Goal: Task Accomplishment & Management: Manage account settings

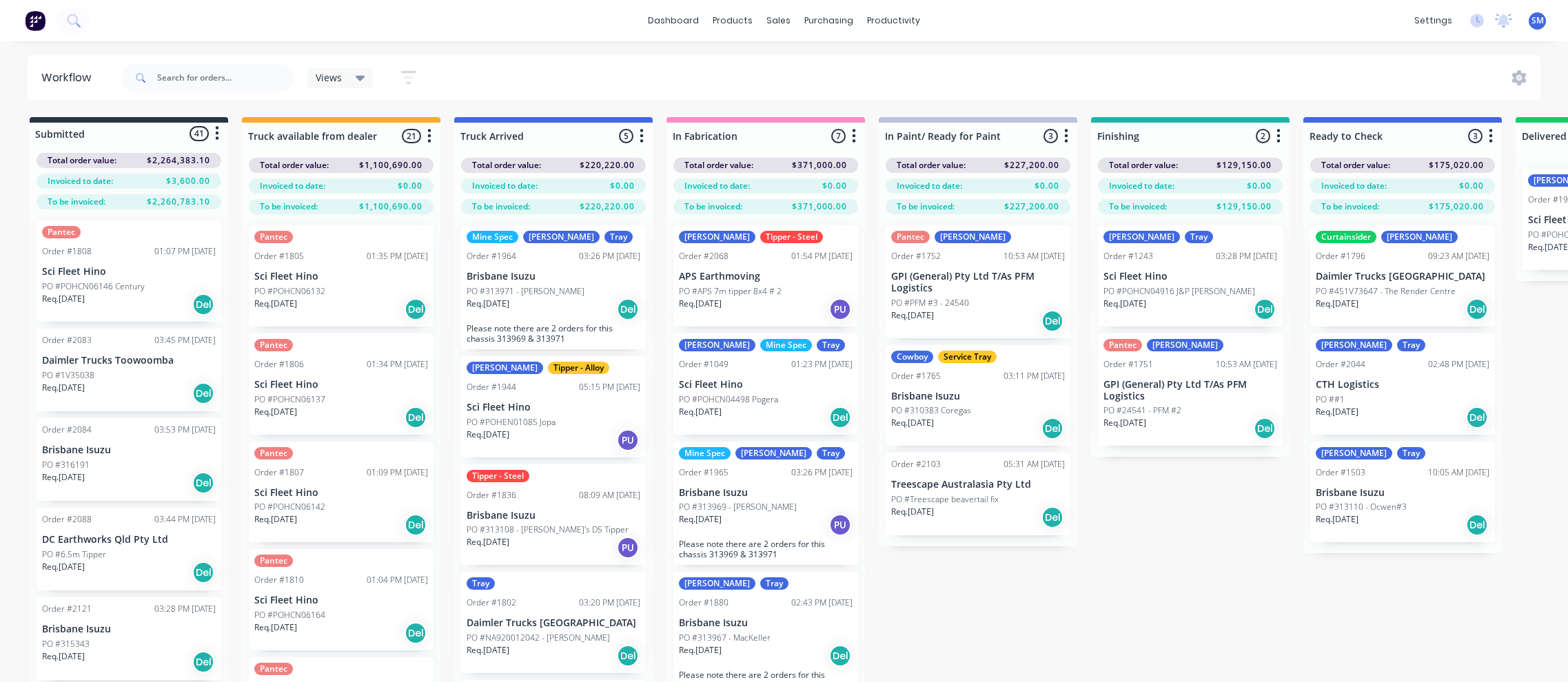
scroll to position [0, 259]
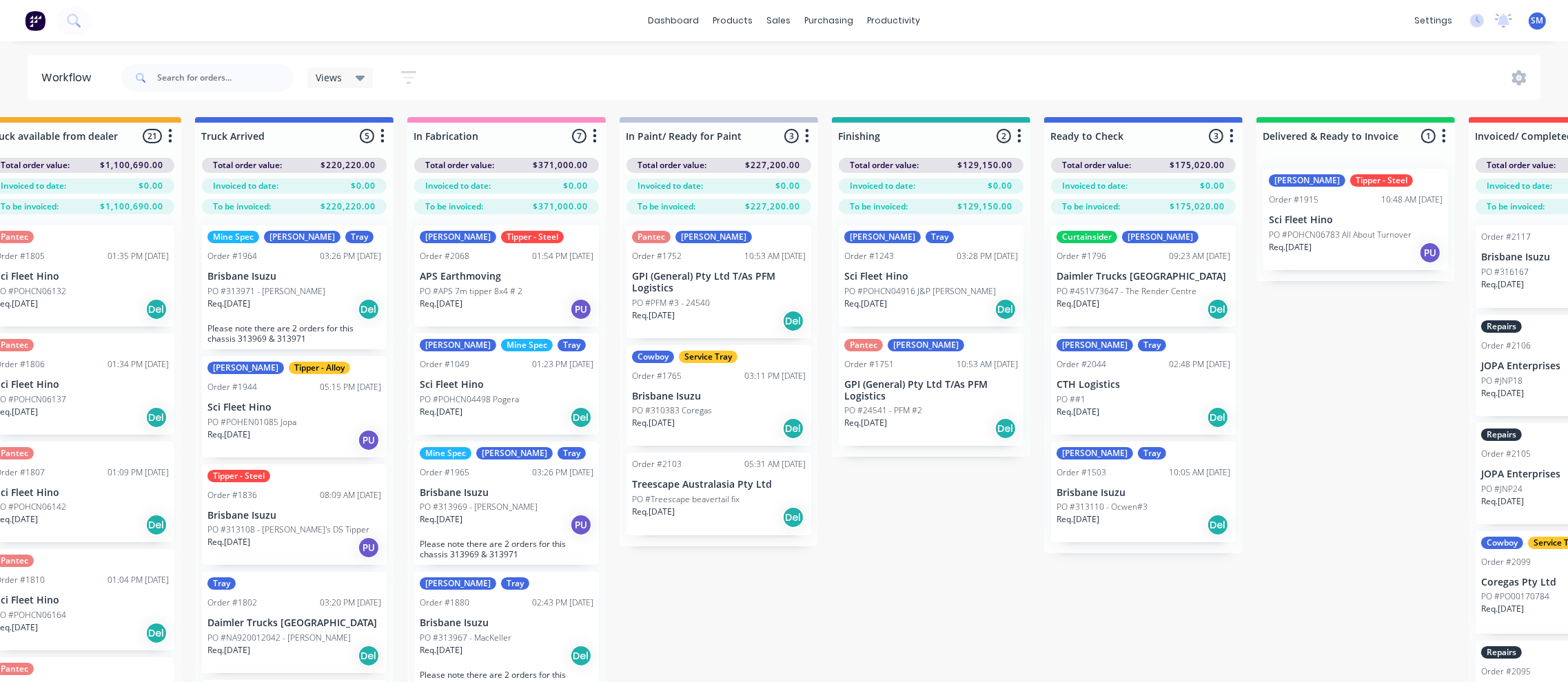
click at [1397, 386] on div "Submitted 41 Status colour #273444 hex #273444 Save Cancel Summaries Total orde…" at bounding box center [979, 423] width 2498 height 614
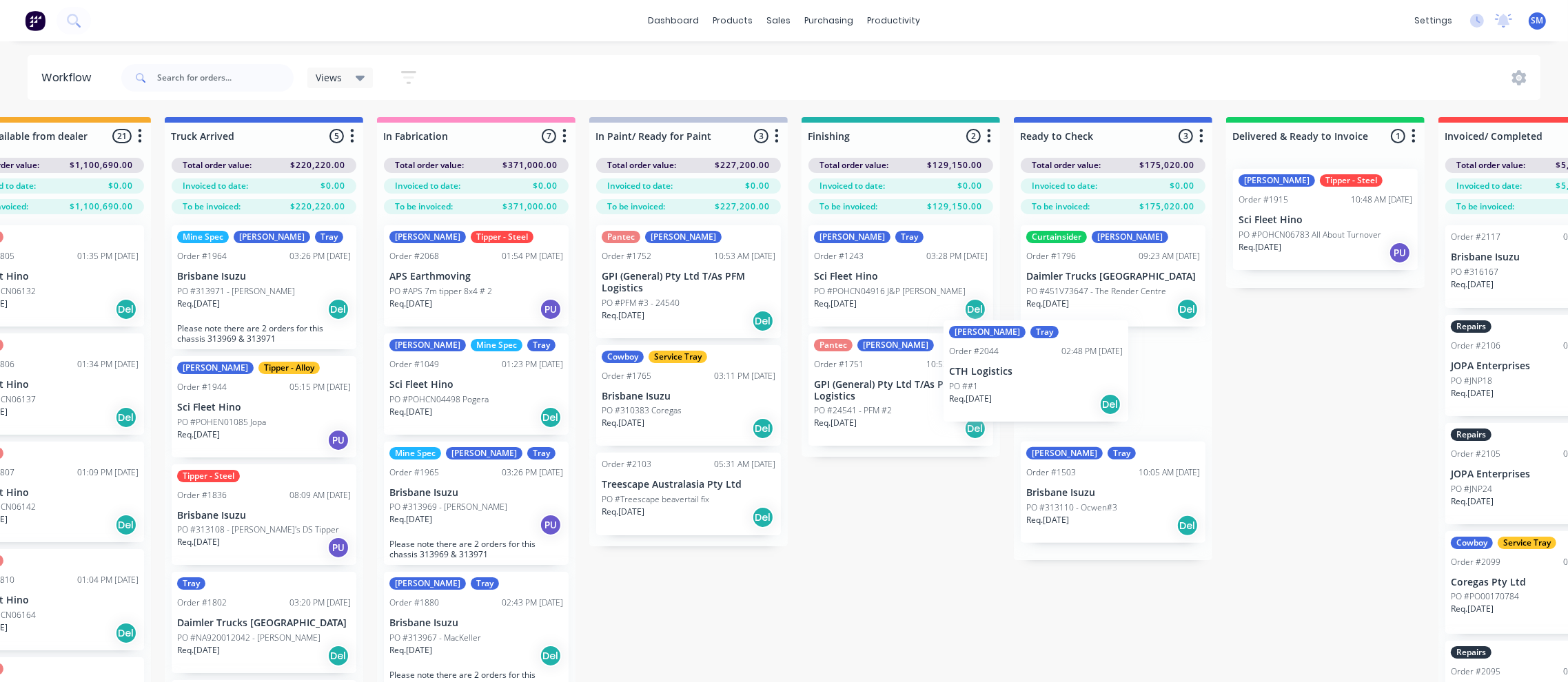
scroll to position [0, 289]
drag, startPoint x: 1097, startPoint y: 387, endPoint x: 1068, endPoint y: 394, distance: 29.8
click at [1068, 394] on div "Curtainsider Luke Order #1796 09:23 AM [DATE] Daimler Trucks [GEOGRAPHIC_DATA] …" at bounding box center [1113, 386] width 198 height 346
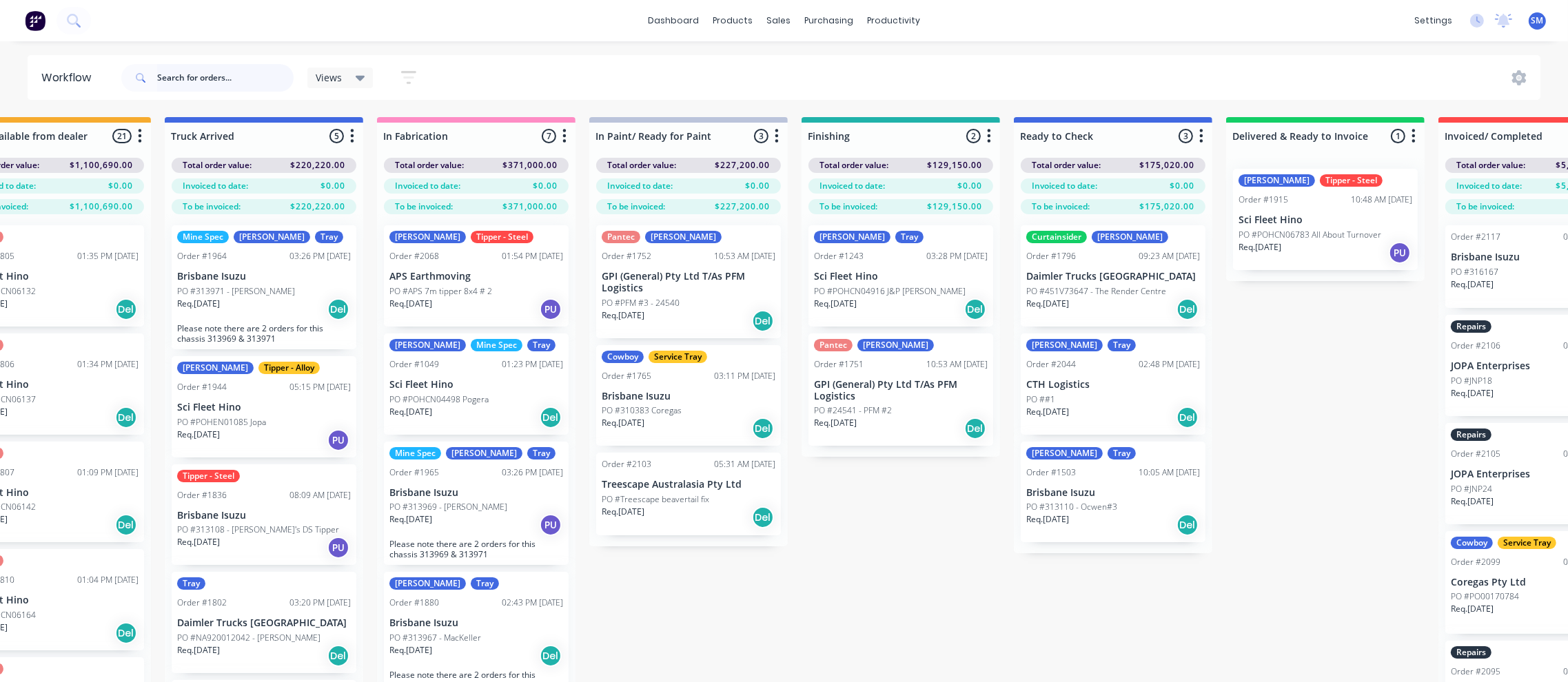
click at [215, 76] on input "text" at bounding box center [225, 78] width 136 height 27
type input "treescape"
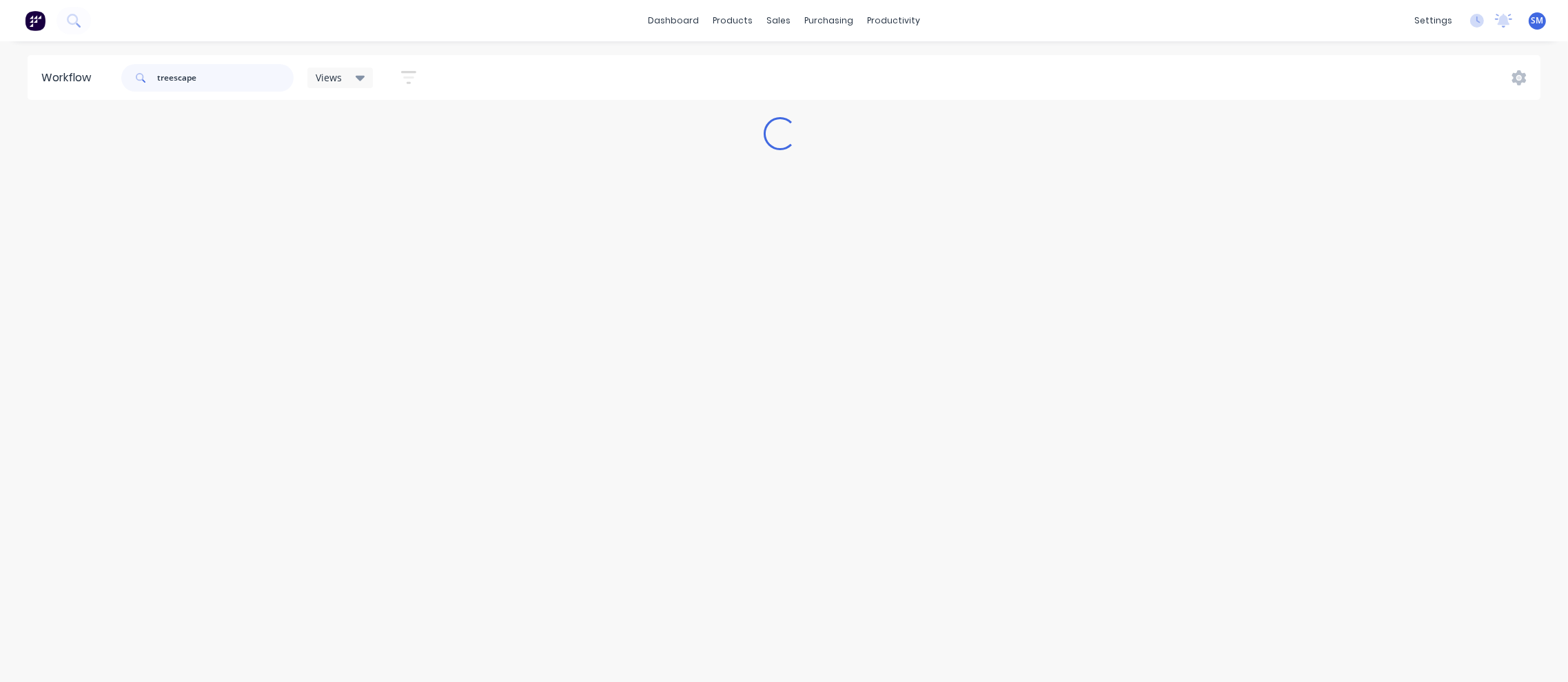
scroll to position [0, 0]
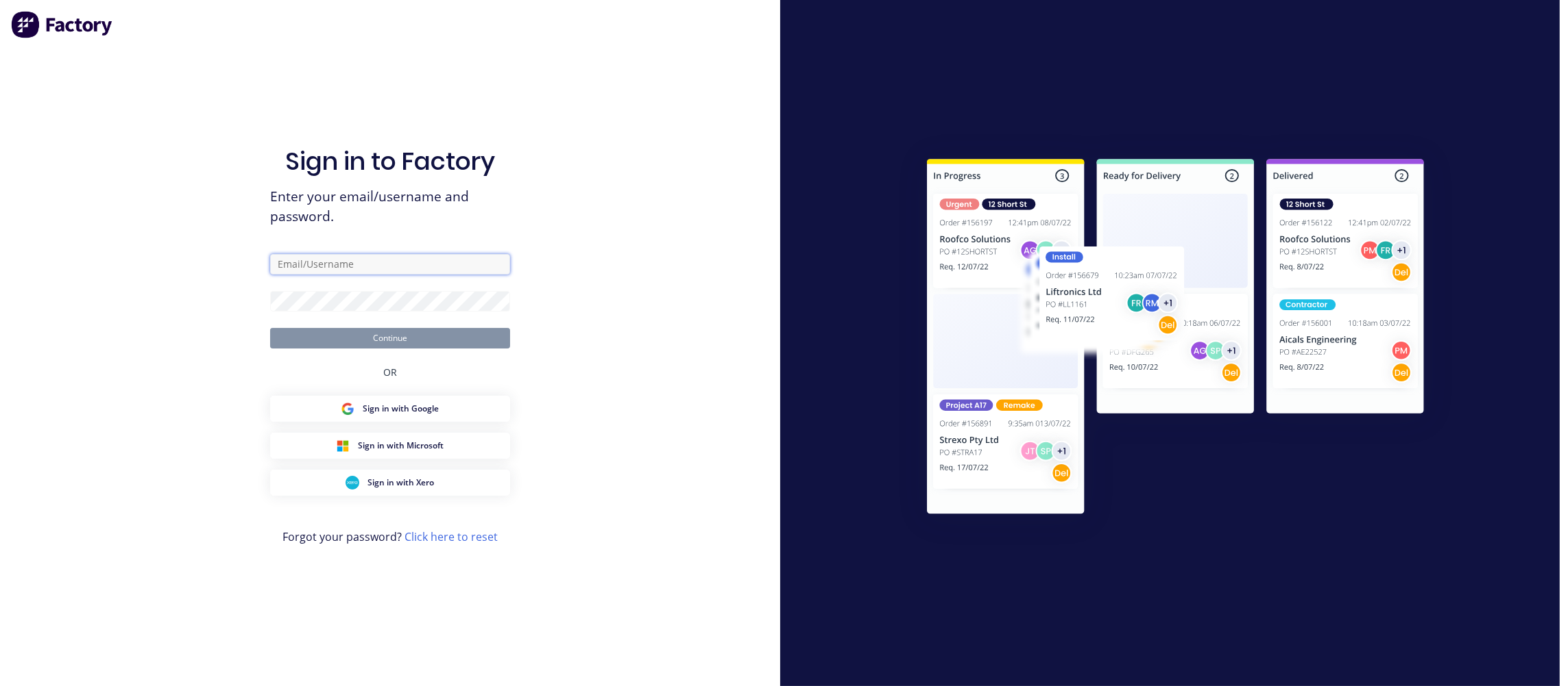
type input "[PERSON_NAME][EMAIL_ADDRESS][DOMAIN_NAME]"
click at [389, 339] on button "Continue" at bounding box center [390, 338] width 240 height 20
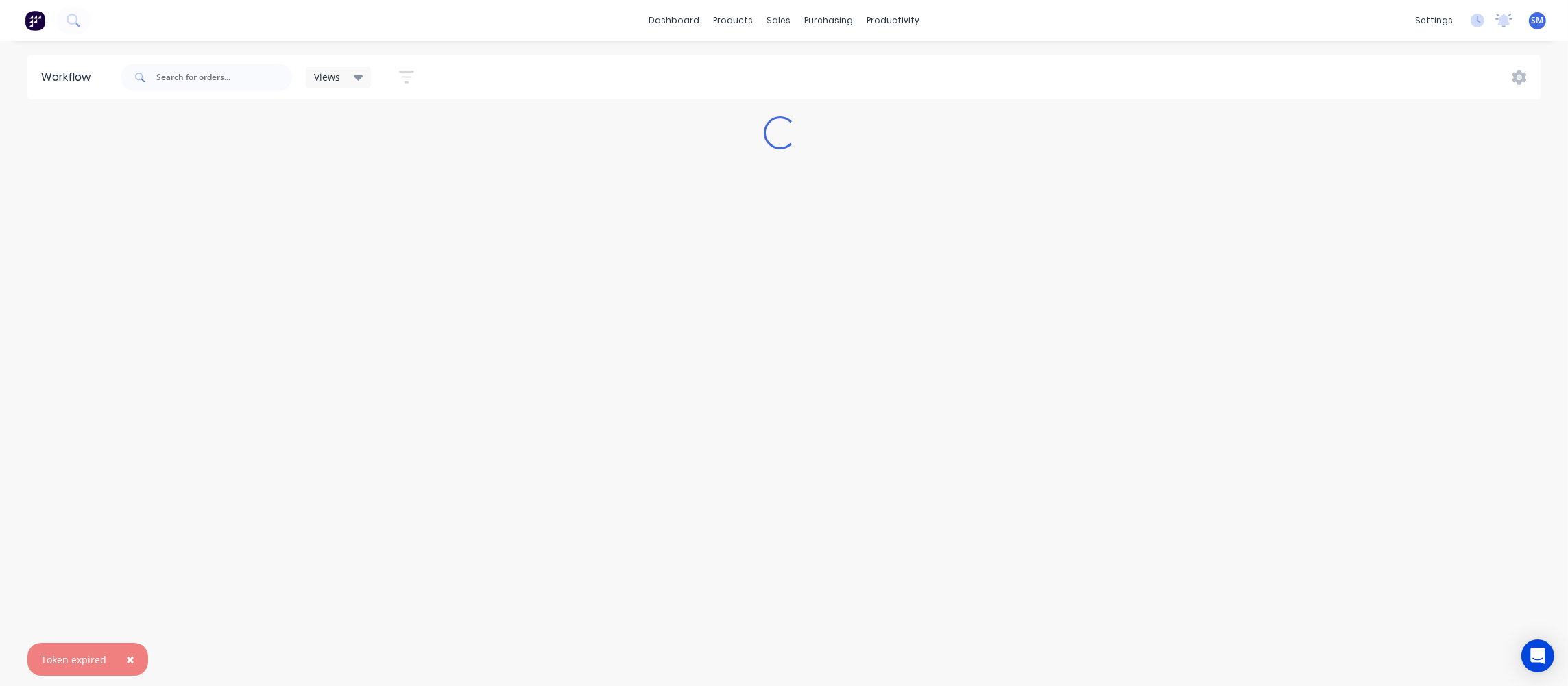
click at [129, 658] on span "×" at bounding box center [130, 659] width 9 height 19
click at [469, 366] on div "Workflow Views Save new view None (Default) edit Show/Hide statuses Show line i…" at bounding box center [779, 356] width 1559 height 604
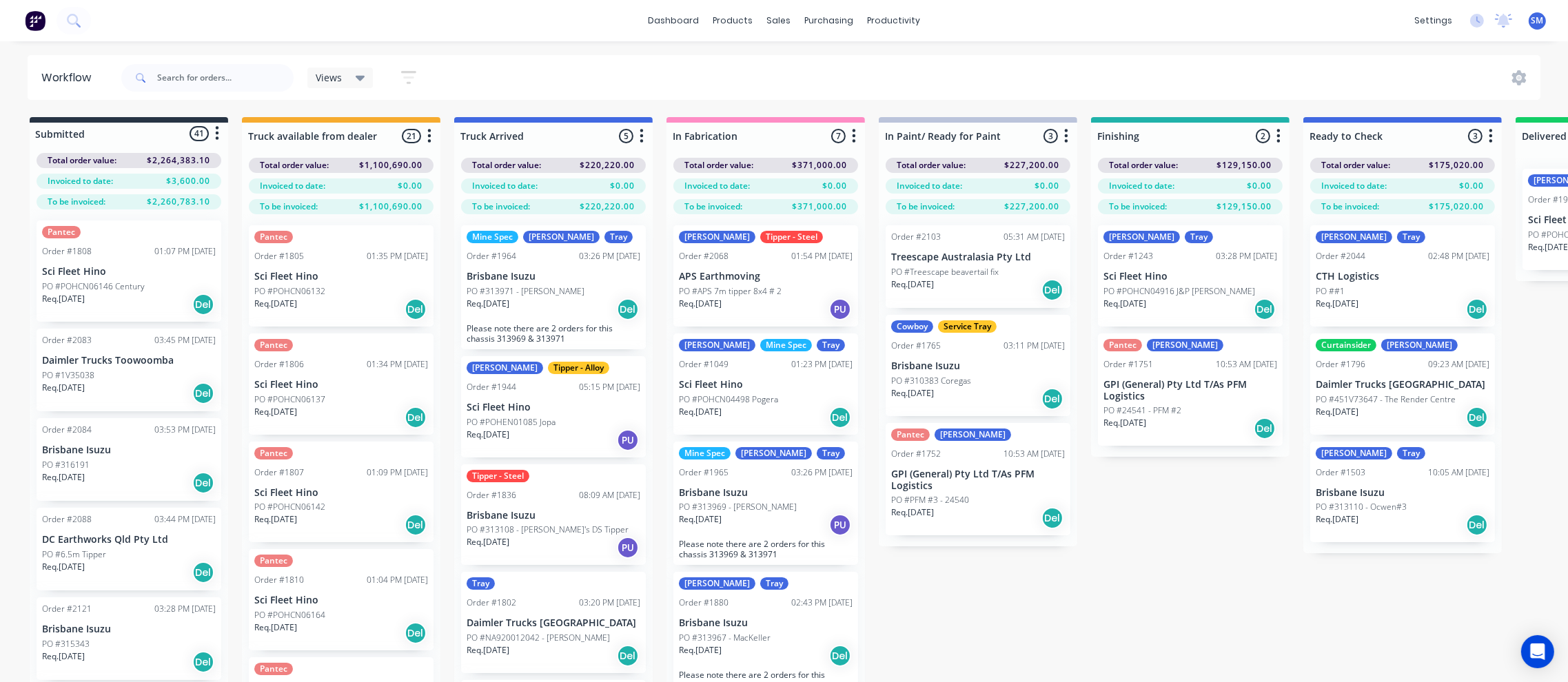
click at [1382, 499] on div "[PERSON_NAME] Order #1503 10:05 AM [DATE] Brisbane Isuzu PO #313110 - Ocwen#3 R…" at bounding box center [1402, 492] width 184 height 101
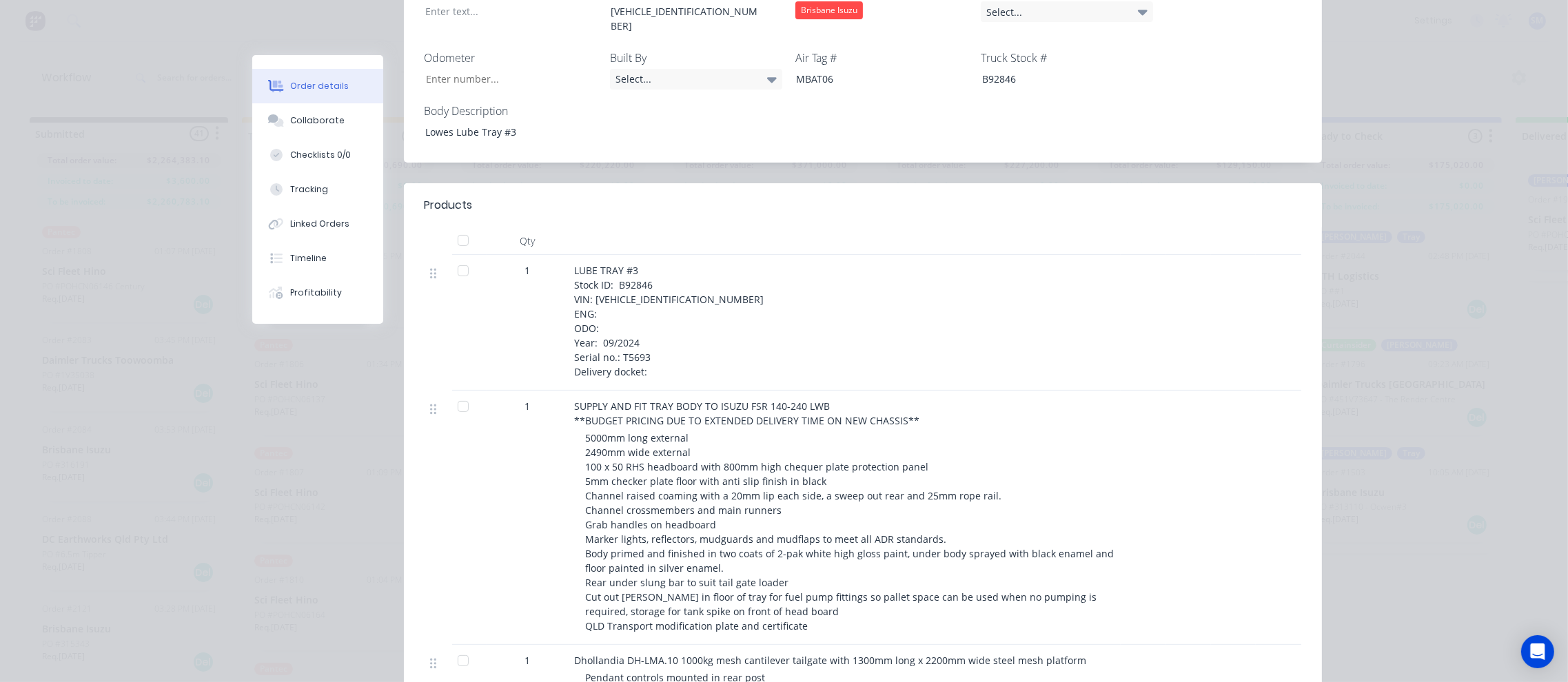
scroll to position [496, 0]
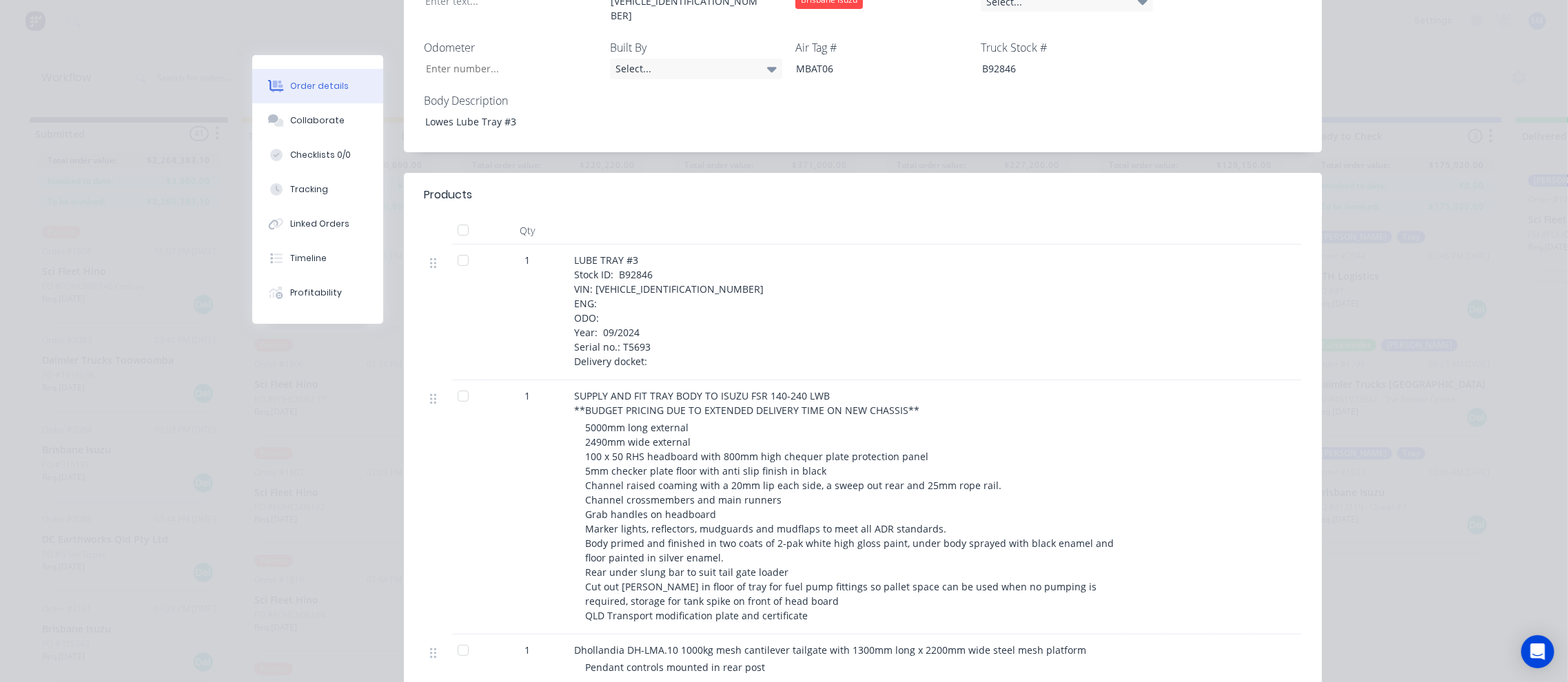
click at [617, 267] on div "LUBE TRAY #3 Stock ID: B92846 VIN: [VEHICLE_IDENTIFICATION_NUMBER] ENG: ODO: Ye…" at bounding box center [845, 310] width 540 height 116
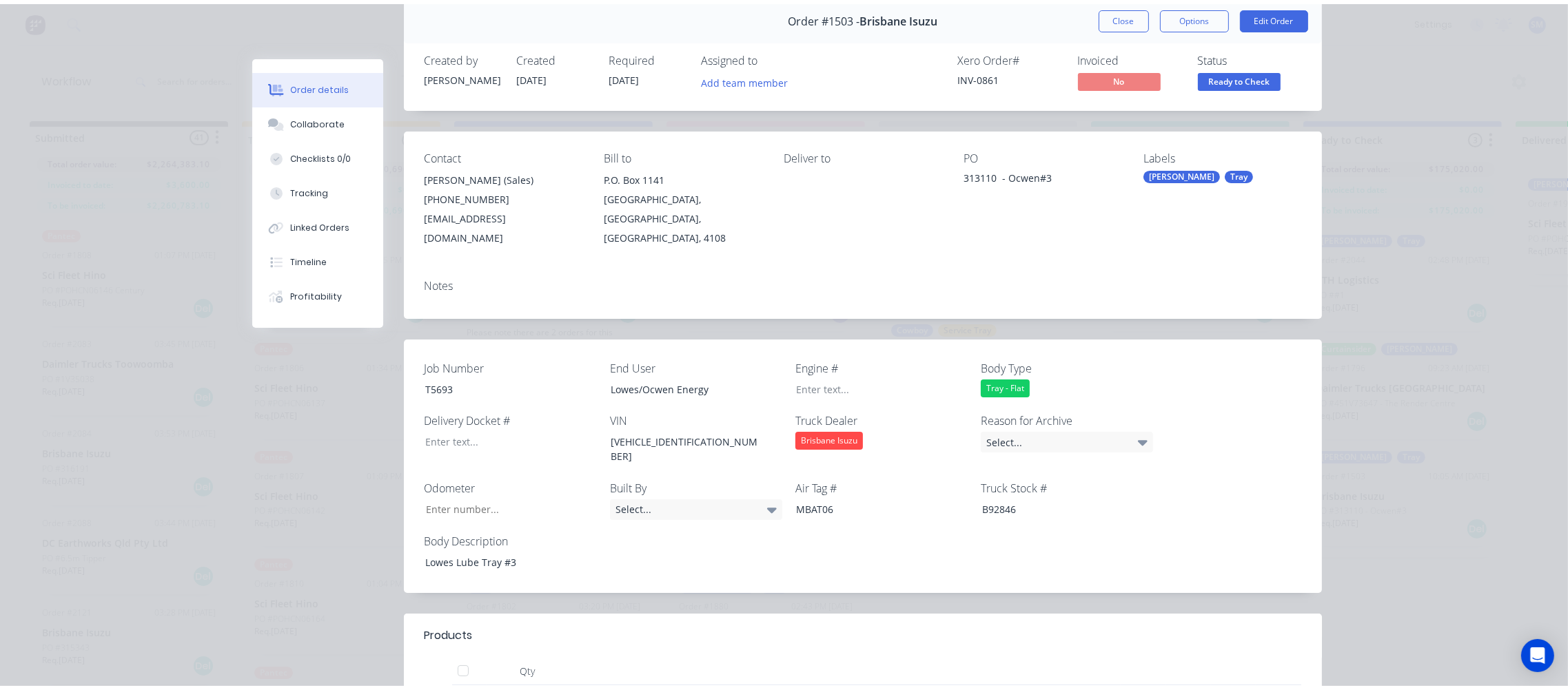
scroll to position [55, 0]
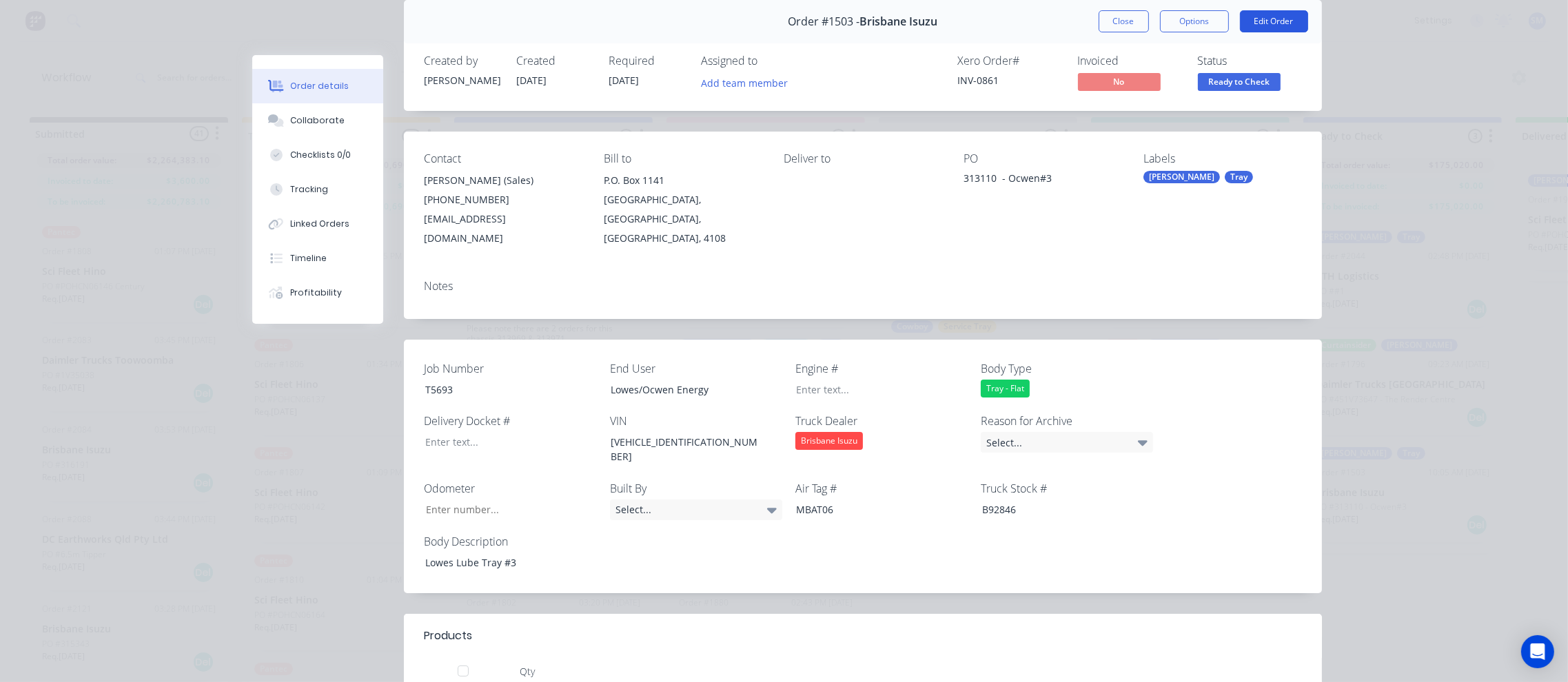
click at [1273, 20] on button "Edit Order" at bounding box center [1274, 21] width 68 height 22
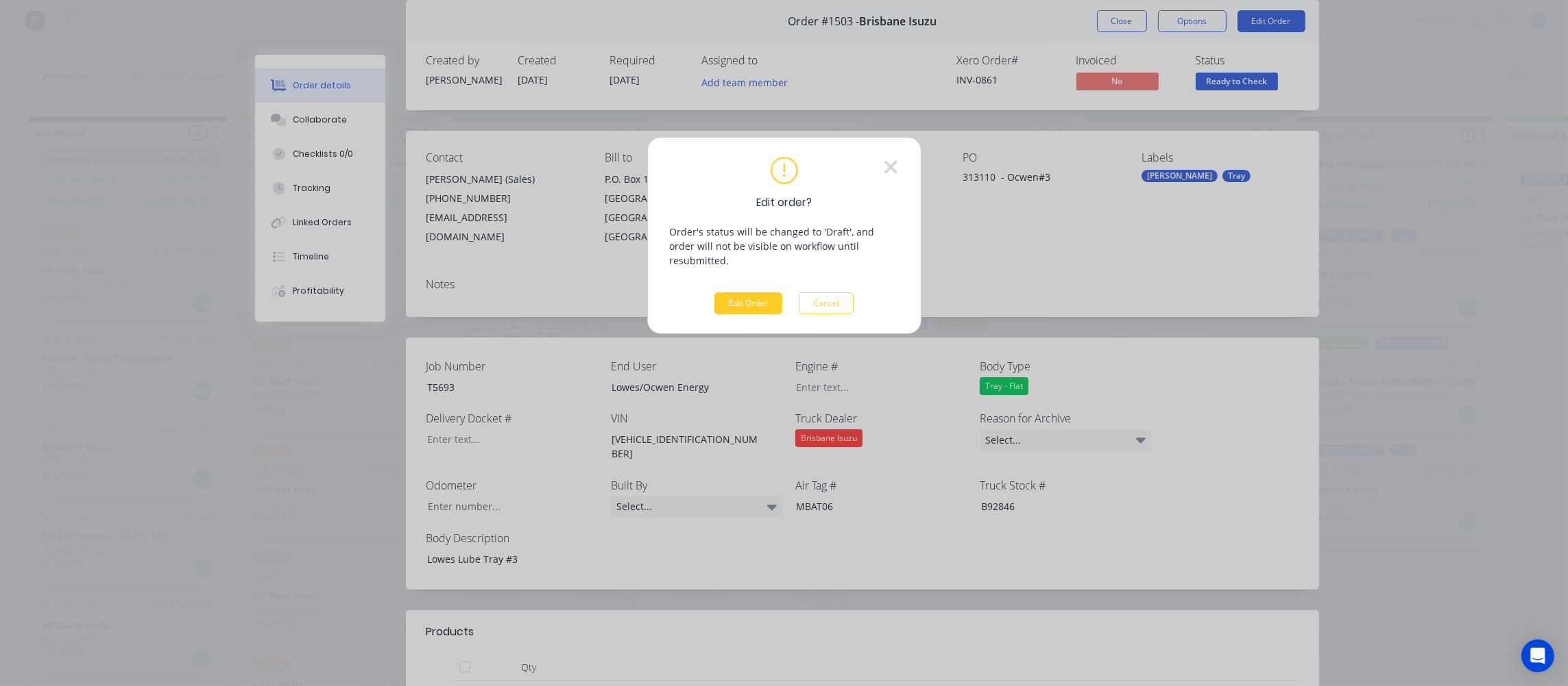
click at [744, 292] on button "Edit Order" at bounding box center [748, 303] width 68 height 22
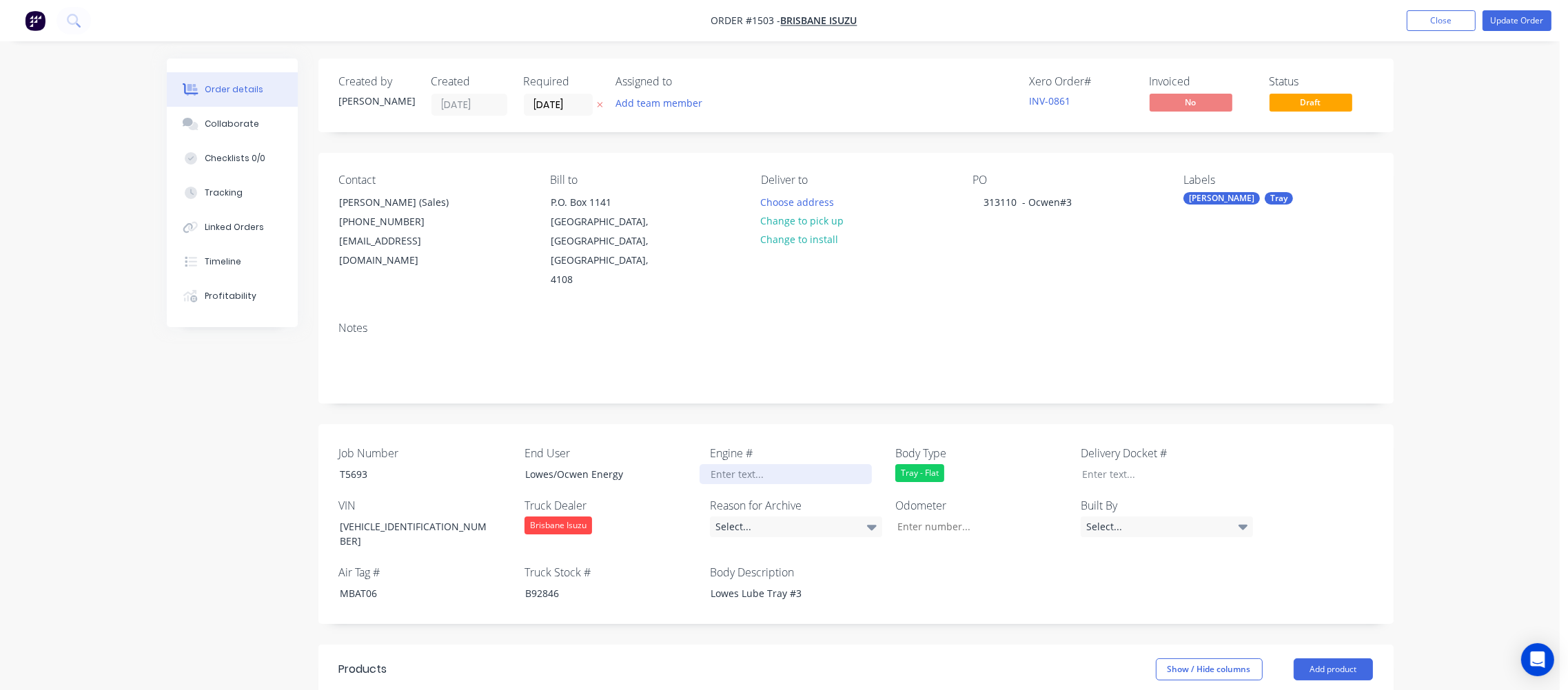
click at [744, 464] on div at bounding box center [786, 474] width 173 height 20
click at [767, 464] on div at bounding box center [786, 474] width 173 height 20
click at [739, 464] on div at bounding box center [786, 474] width 173 height 20
click at [732, 517] on div "Select..." at bounding box center [796, 527] width 173 height 20
click at [733, 464] on div at bounding box center [786, 474] width 173 height 20
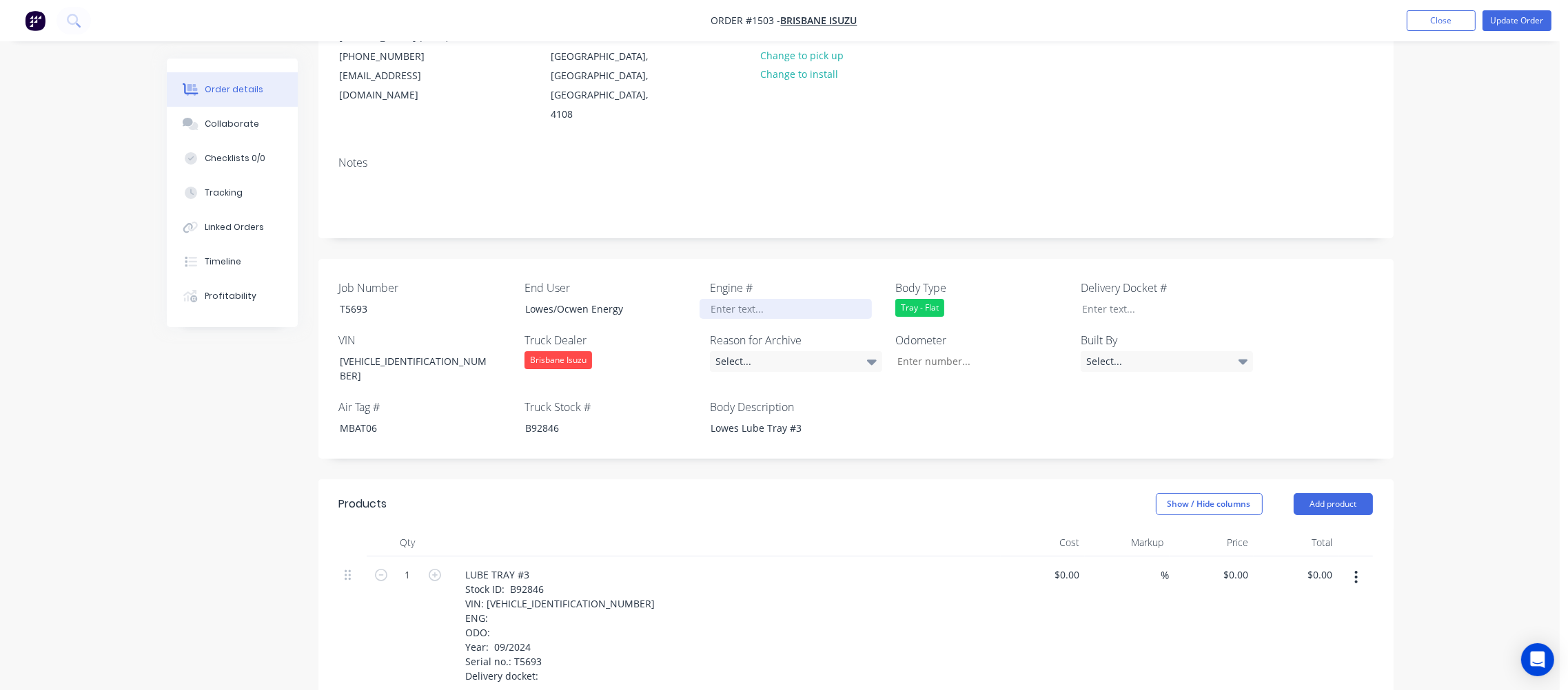
scroll to position [331, 0]
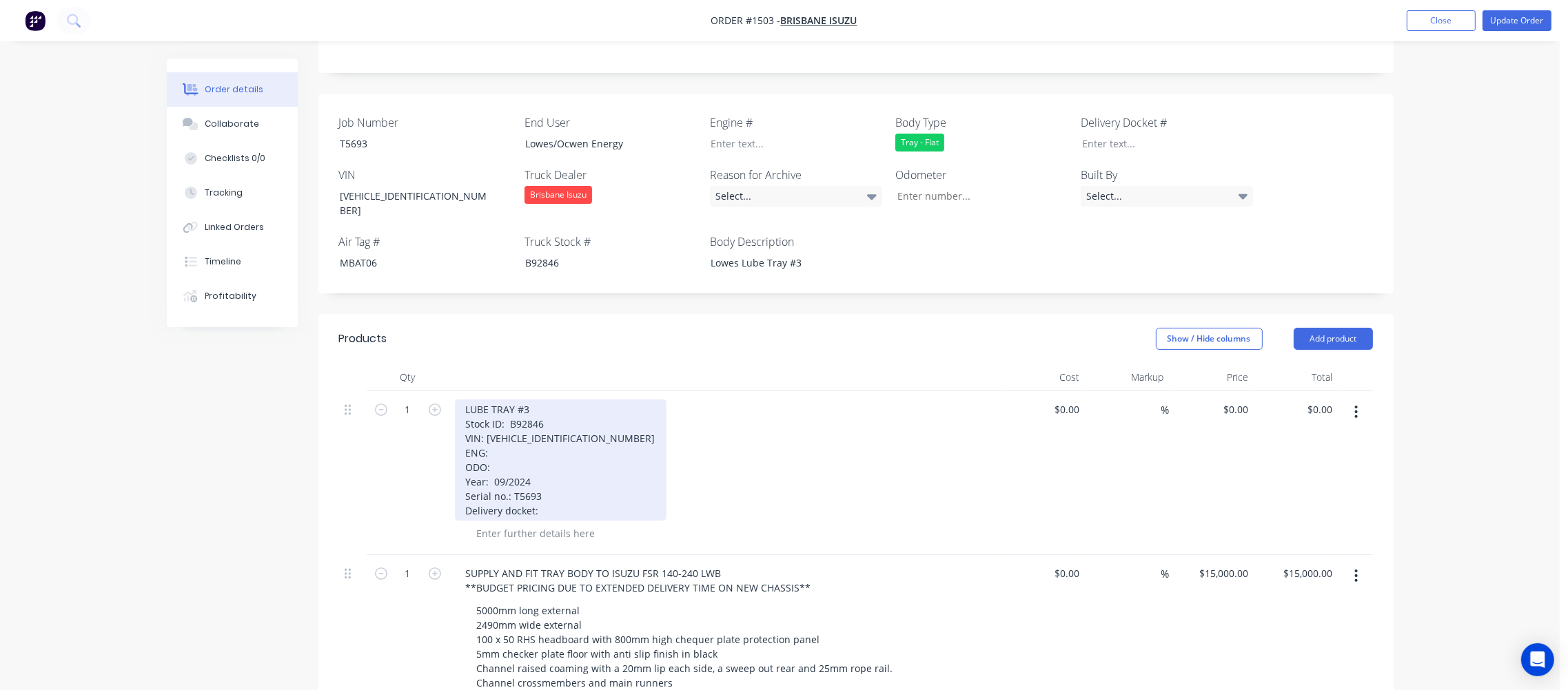
click at [501, 419] on div "LUBE TRAY #3 Stock ID: B92846 VIN: [VEHICLE_IDENTIFICATION_NUMBER] ENG: ODO: Ye…" at bounding box center [561, 460] width 212 height 122
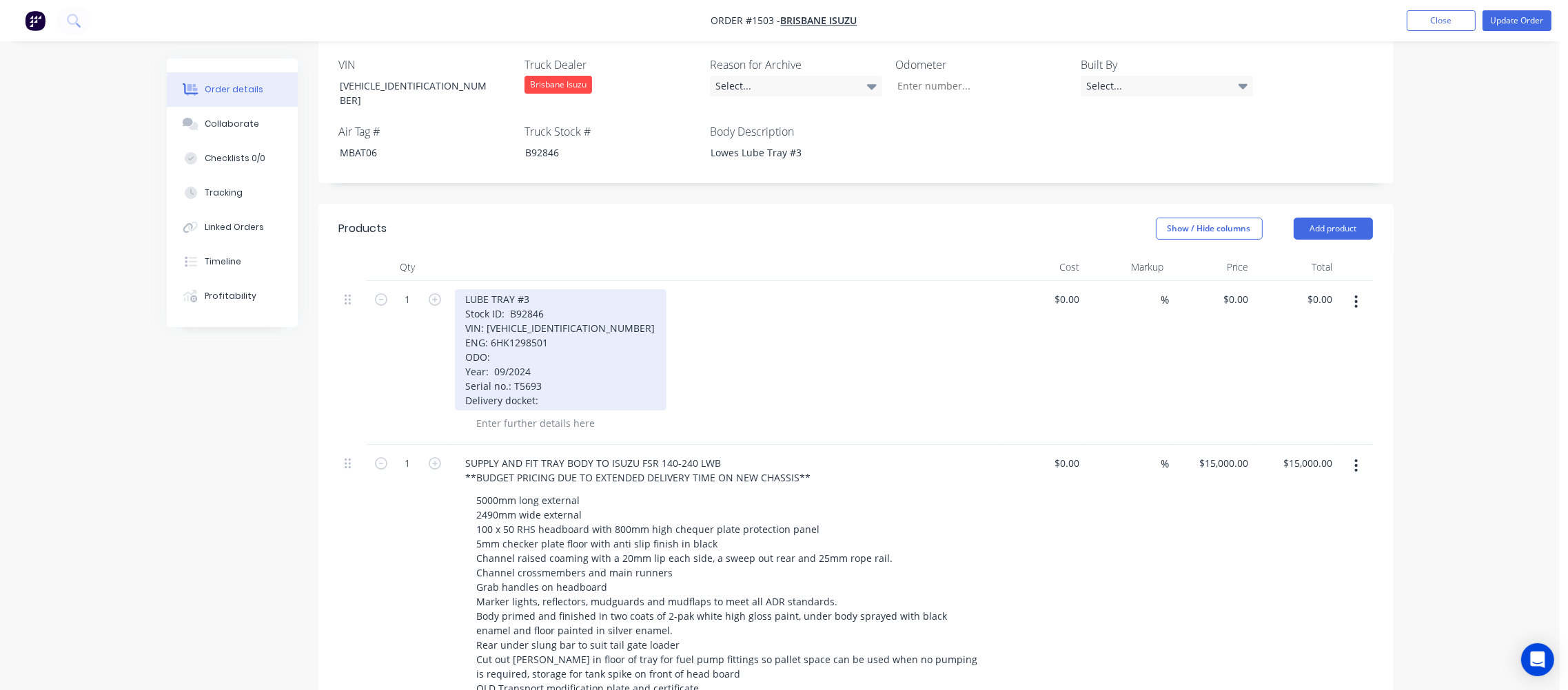
scroll to position [386, 0]
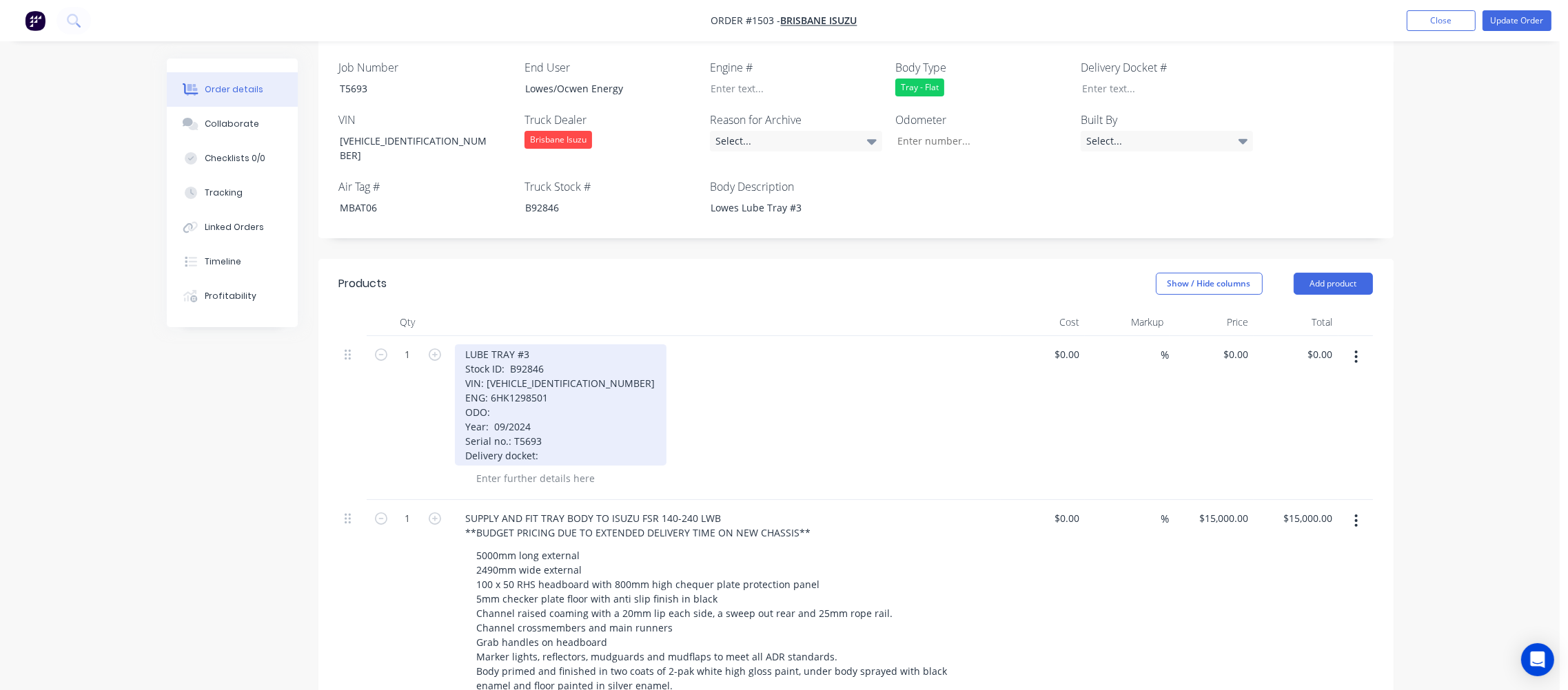
click at [500, 380] on div "LUBE TRAY #3 Stock ID: B92846 VIN: [VEHICLE_IDENTIFICATION_NUMBER] ENG: 6HK1298…" at bounding box center [561, 405] width 212 height 122
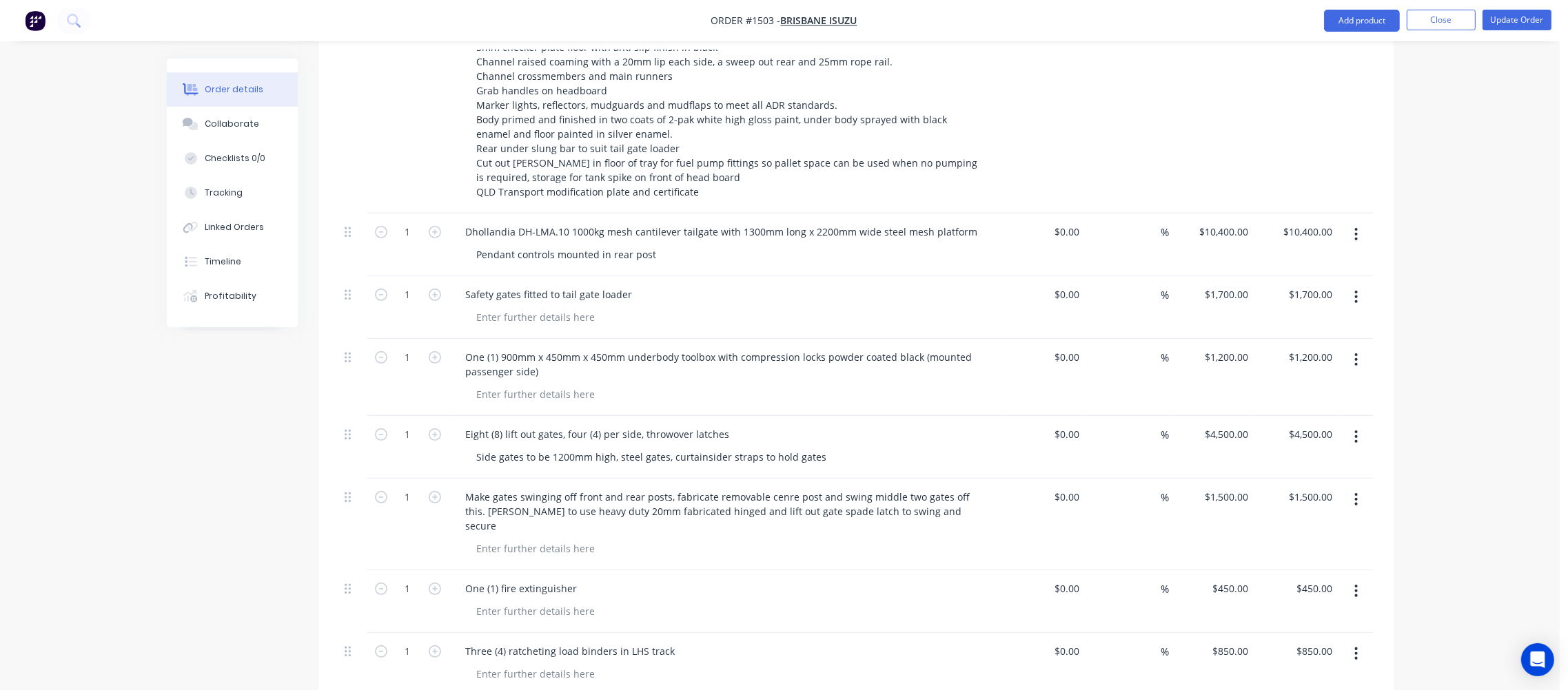
scroll to position [937, 0]
click at [1512, 18] on button "Update Order" at bounding box center [1517, 20] width 69 height 20
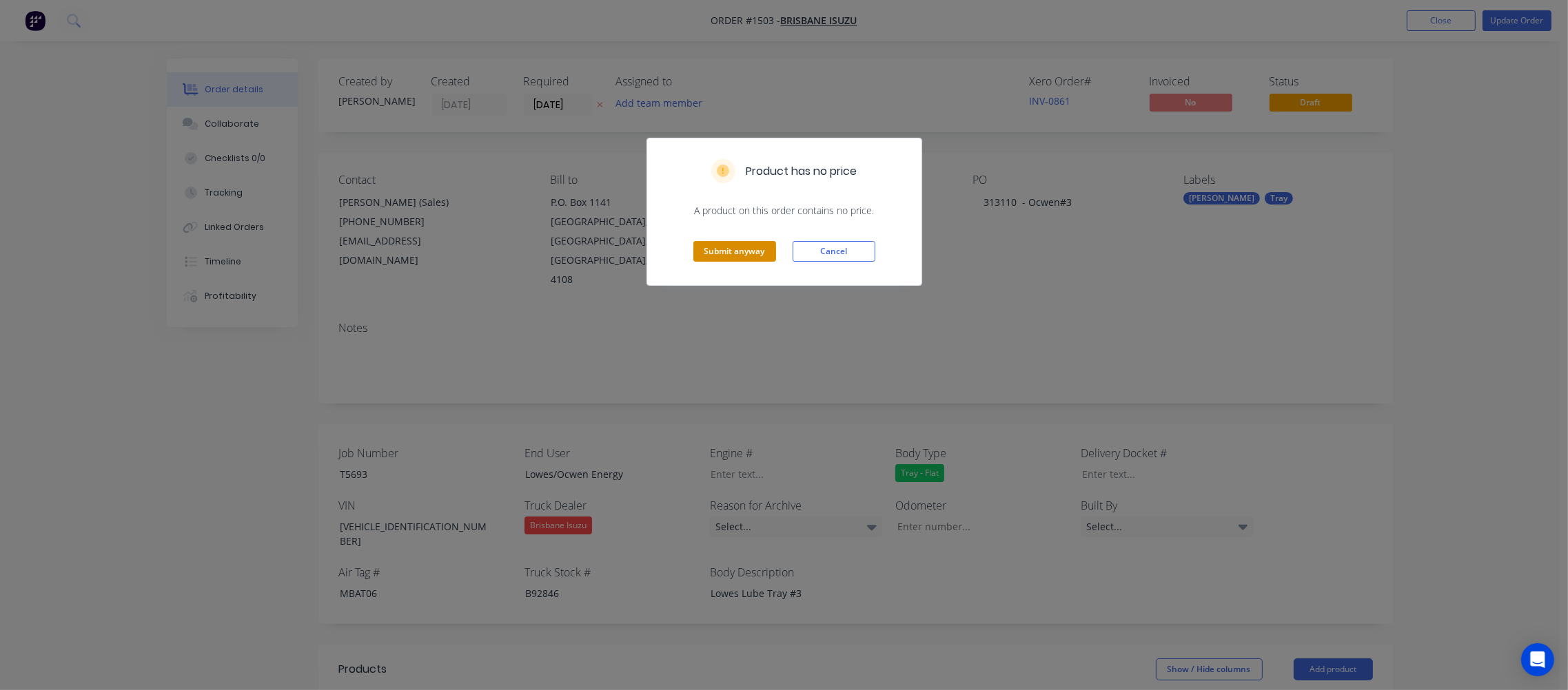
click at [730, 248] on button "Submit anyway" at bounding box center [734, 252] width 82 height 20
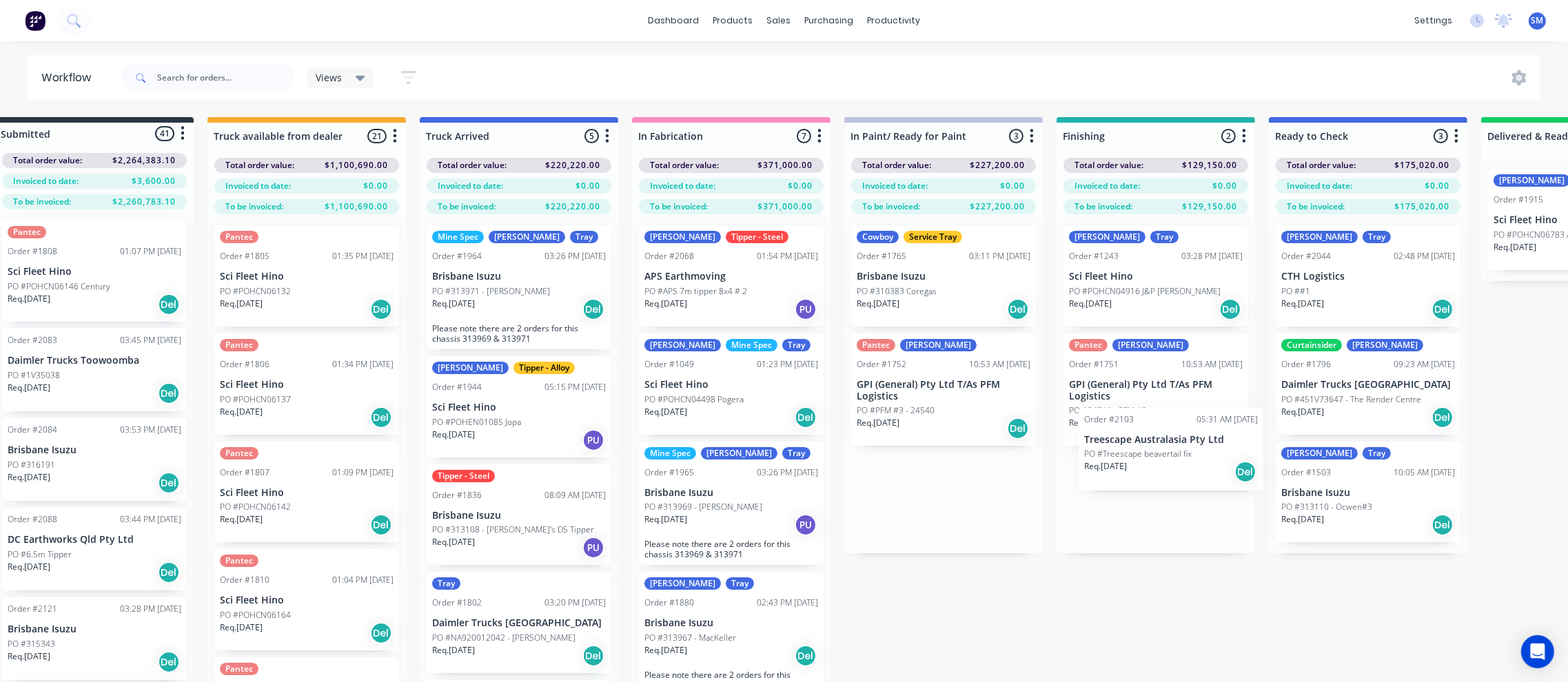
scroll to position [0, 36]
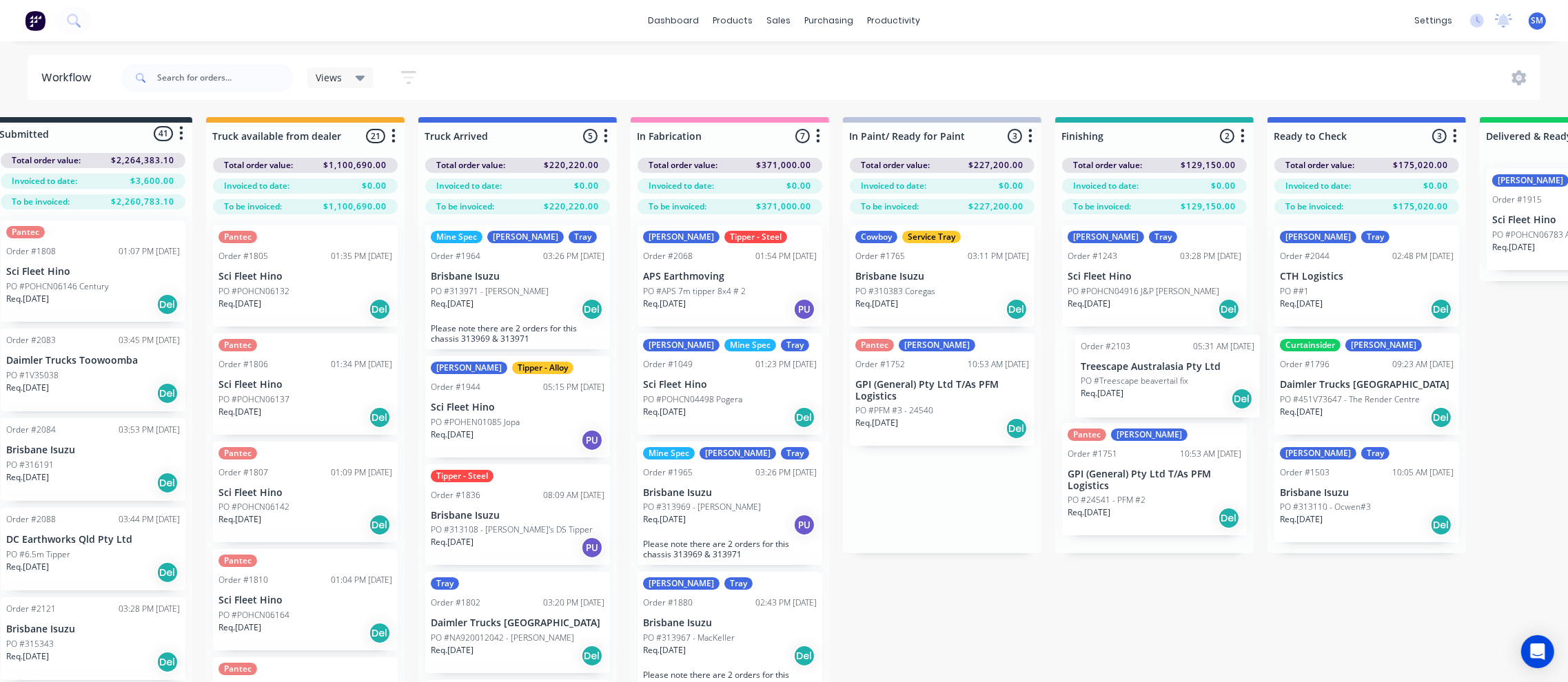
drag, startPoint x: 941, startPoint y: 249, endPoint x: 1133, endPoint y: 363, distance: 223.3
click at [1133, 363] on div "Submitted 41 Status colour #273444 hex #273444 Save Cancel Summaries Total orde…" at bounding box center [1202, 423] width 2498 height 614
click at [1144, 366] on p "Treescape Australasia Pty Ltd" at bounding box center [1154, 365] width 173 height 12
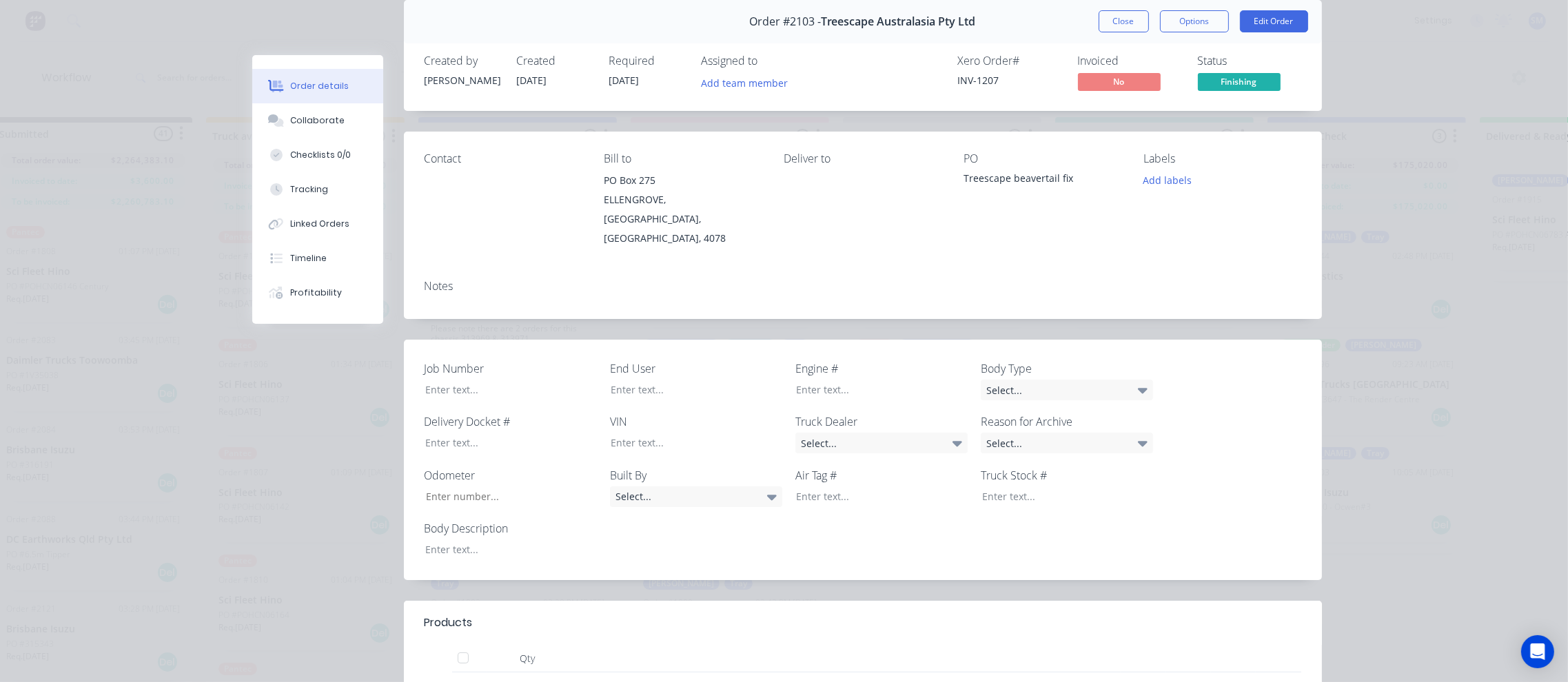
scroll to position [0, 0]
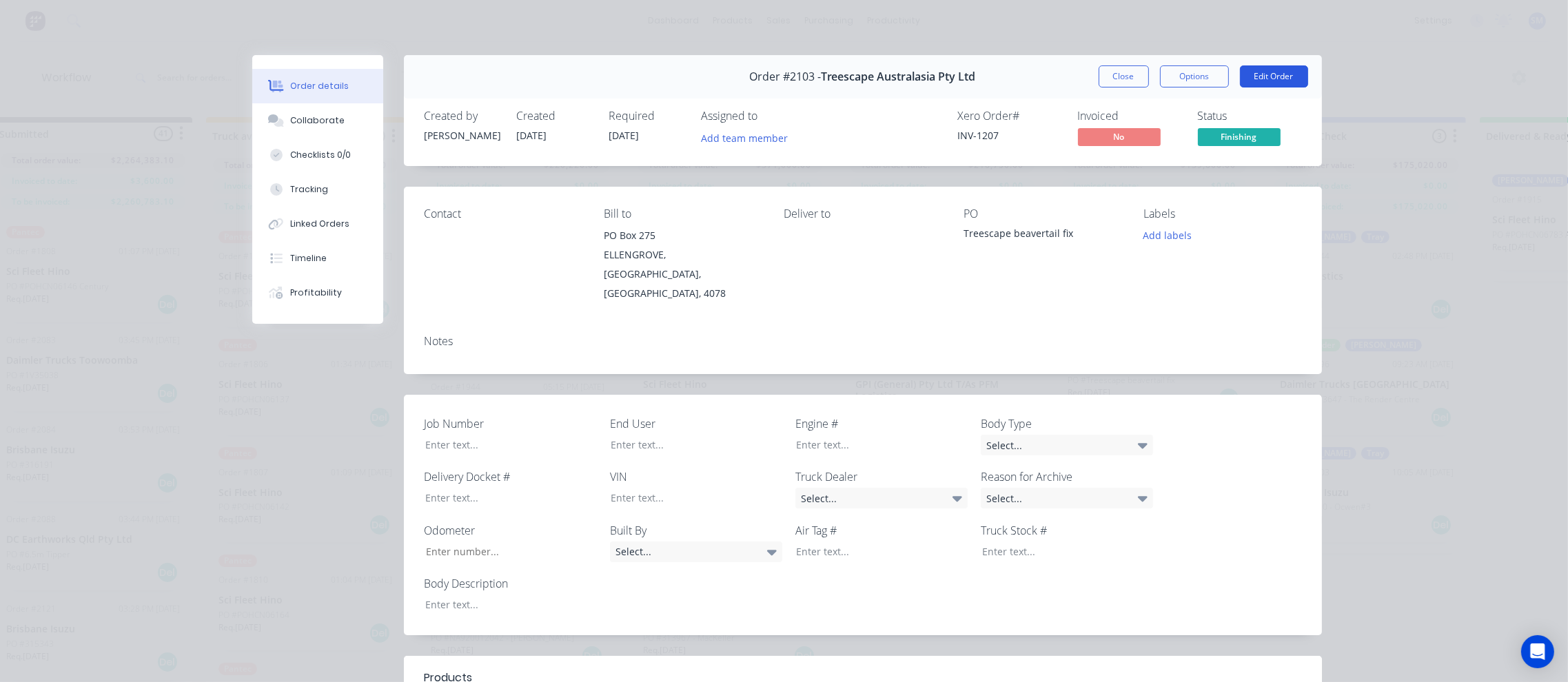
click at [1274, 74] on button "Edit Order" at bounding box center [1274, 76] width 68 height 22
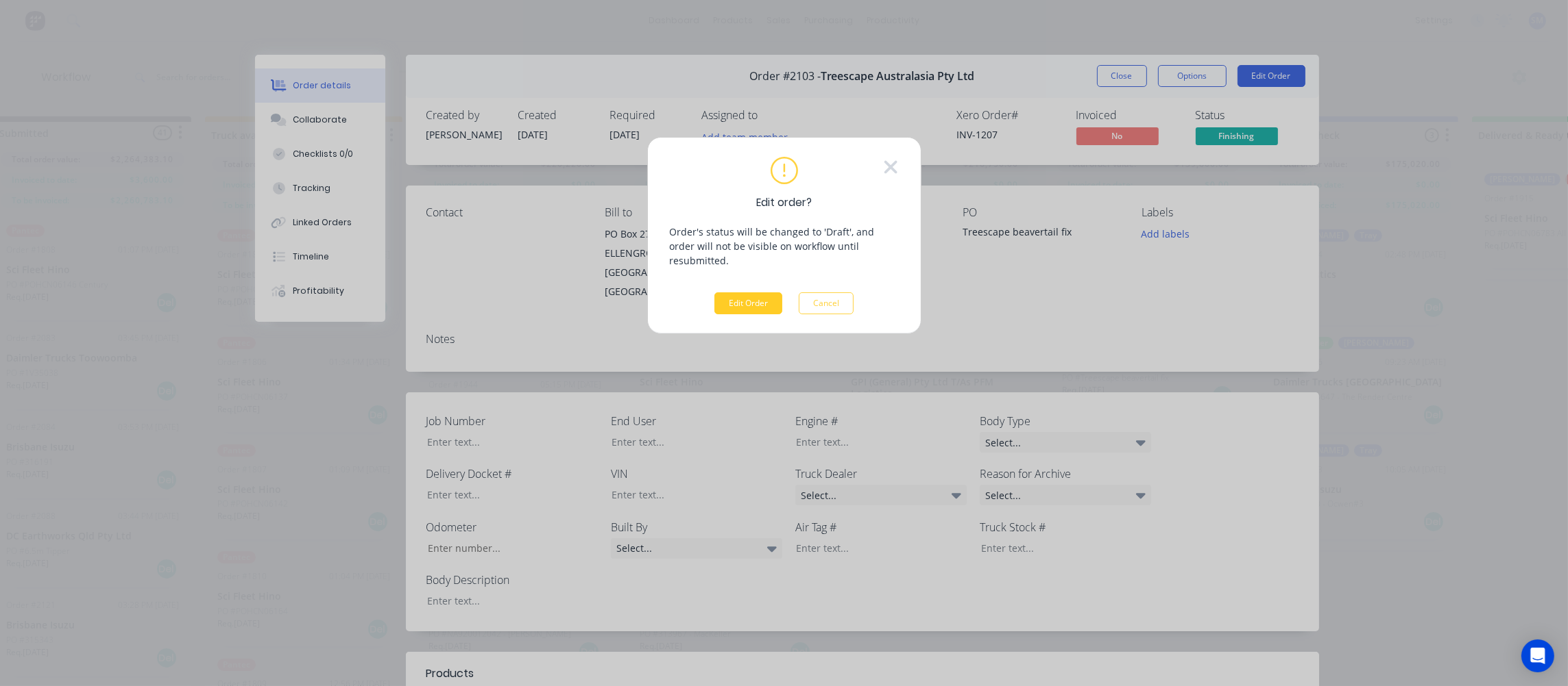
click at [743, 292] on button "Edit Order" at bounding box center [748, 303] width 68 height 22
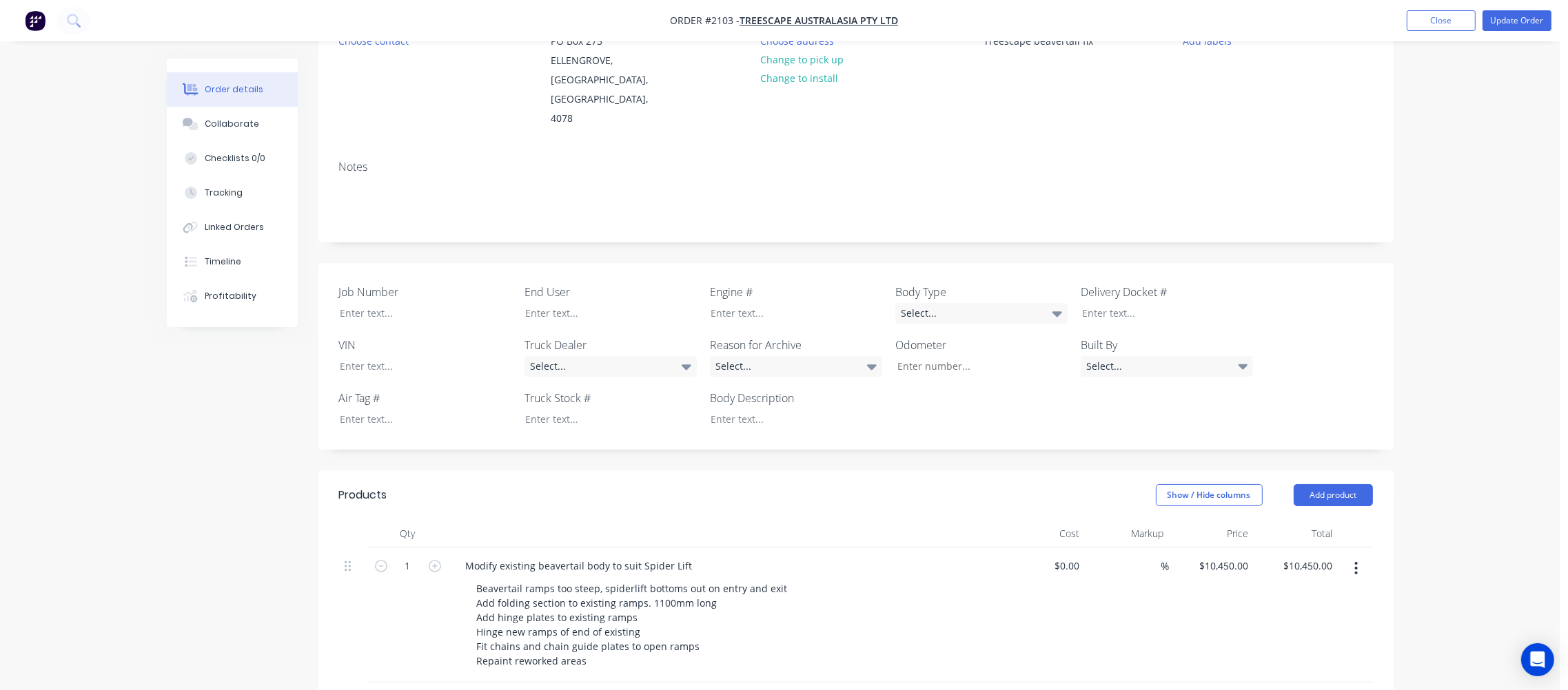
scroll to position [165, 0]
click at [366, 299] on div at bounding box center [415, 308] width 173 height 20
click at [357, 352] on div at bounding box center [415, 361] width 173 height 20
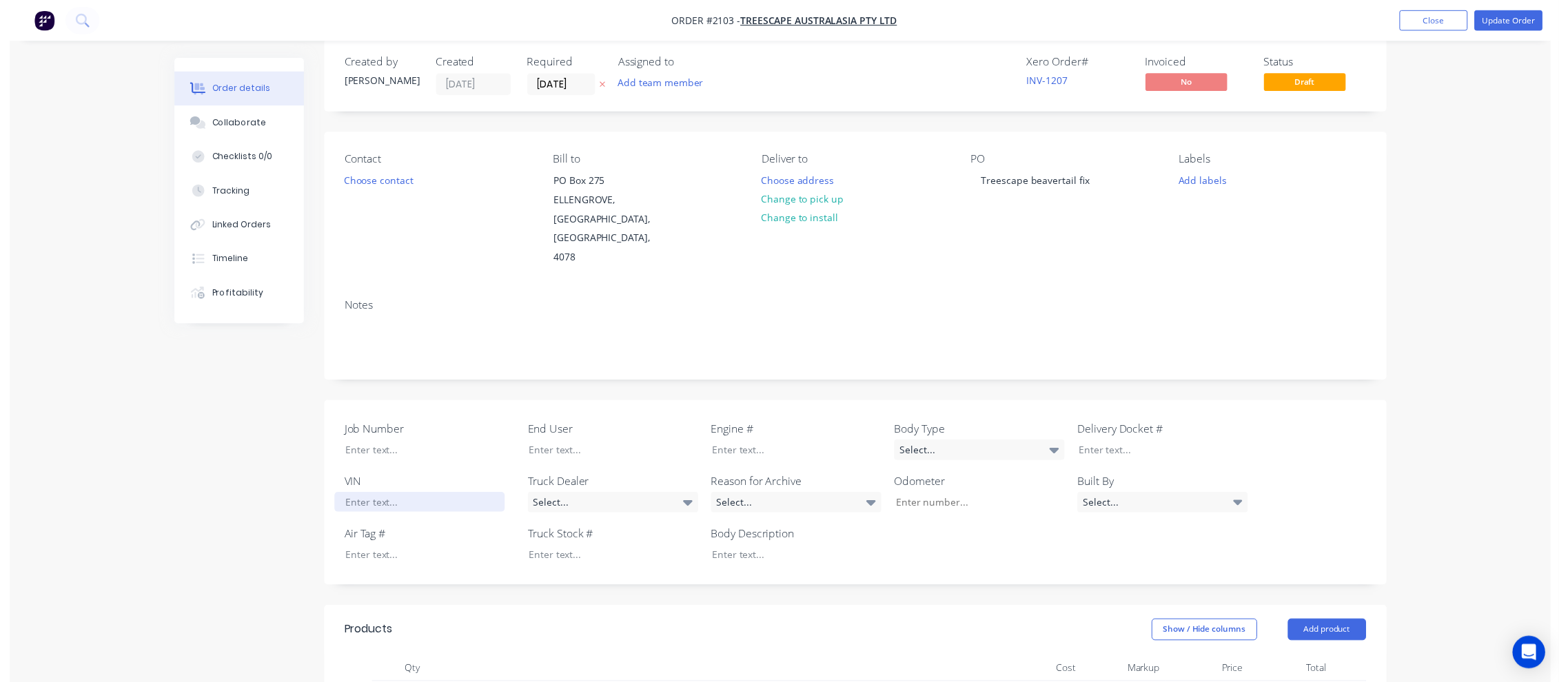
scroll to position [0, 0]
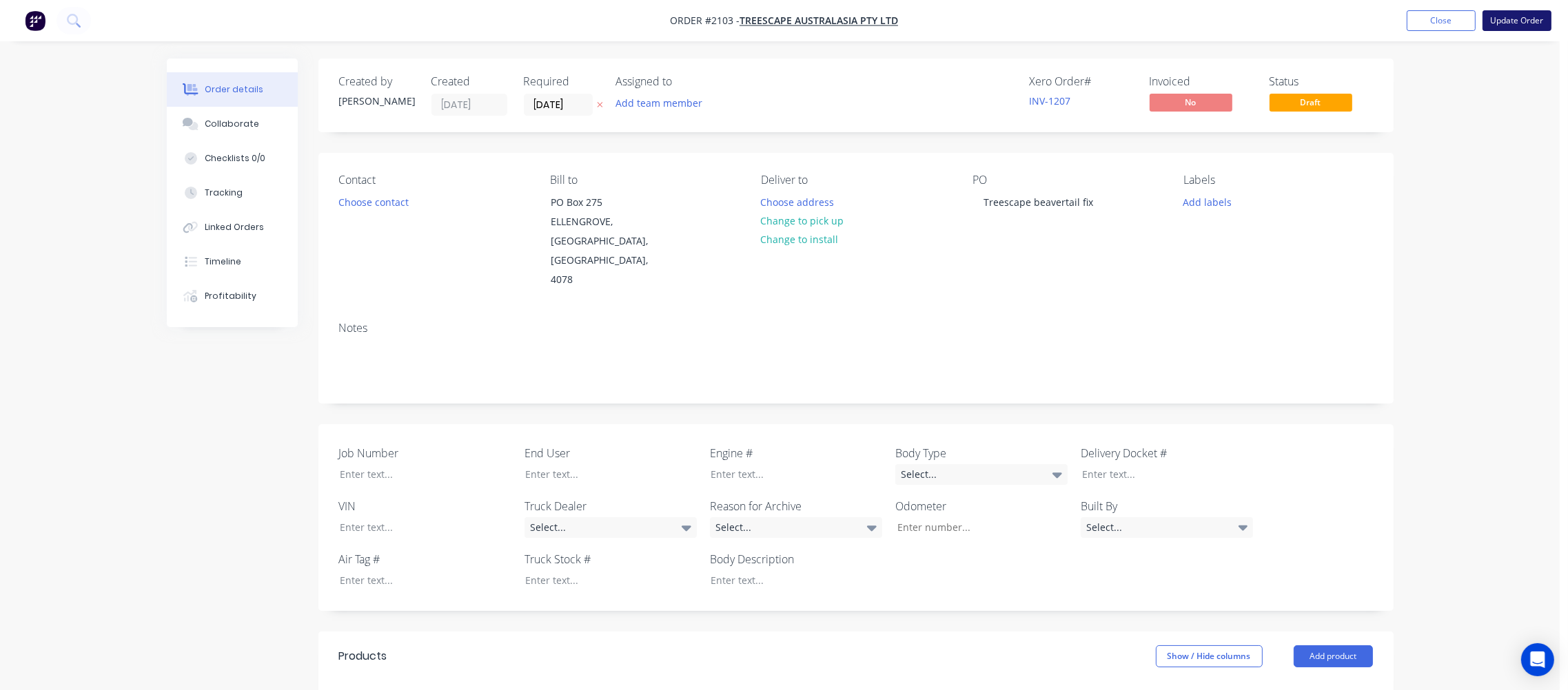
click at [1516, 20] on button "Update Order" at bounding box center [1517, 20] width 69 height 20
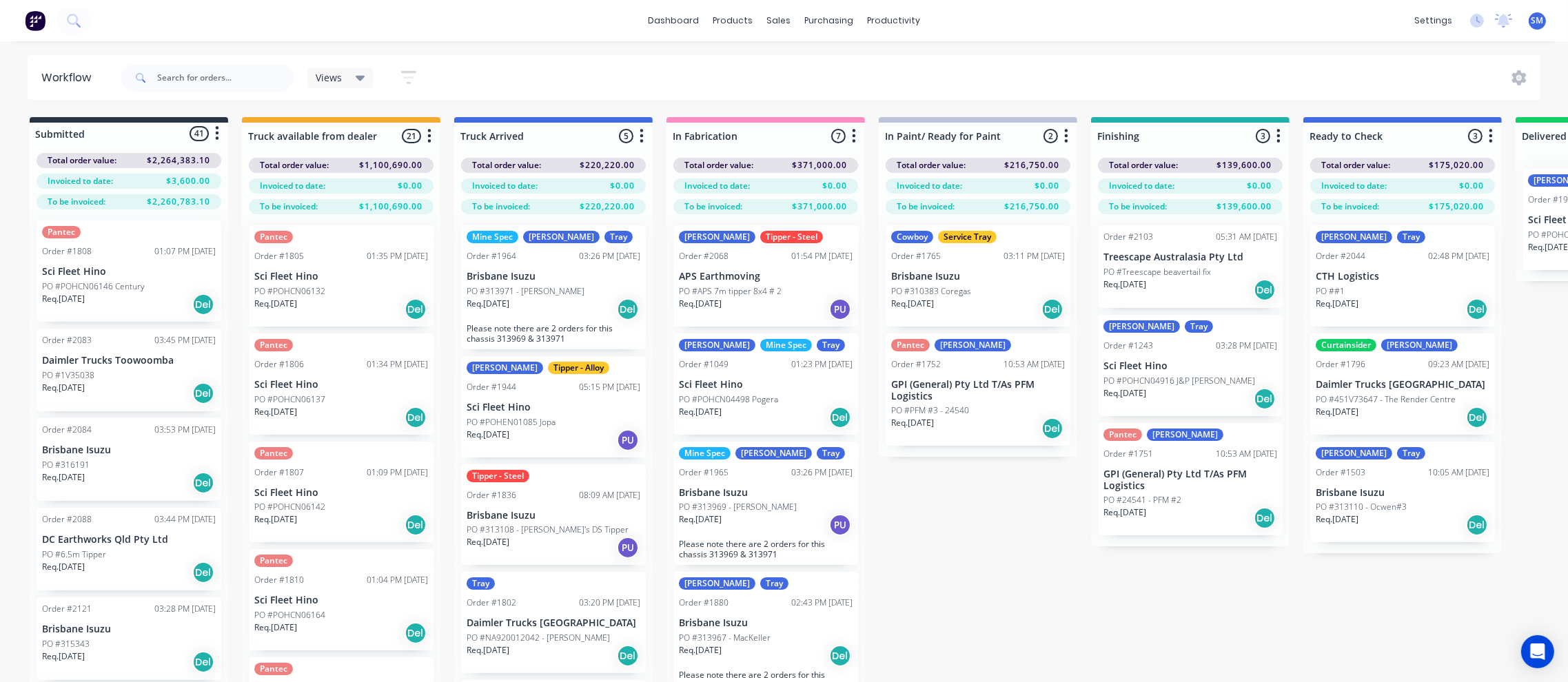
click at [961, 513] on div "Submitted 41 Status colour #273444 hex #273444 Save Cancel Summaries Total orde…" at bounding box center [1239, 423] width 2498 height 614
click at [1386, 270] on p "CTH Logistics" at bounding box center [1402, 276] width 173 height 12
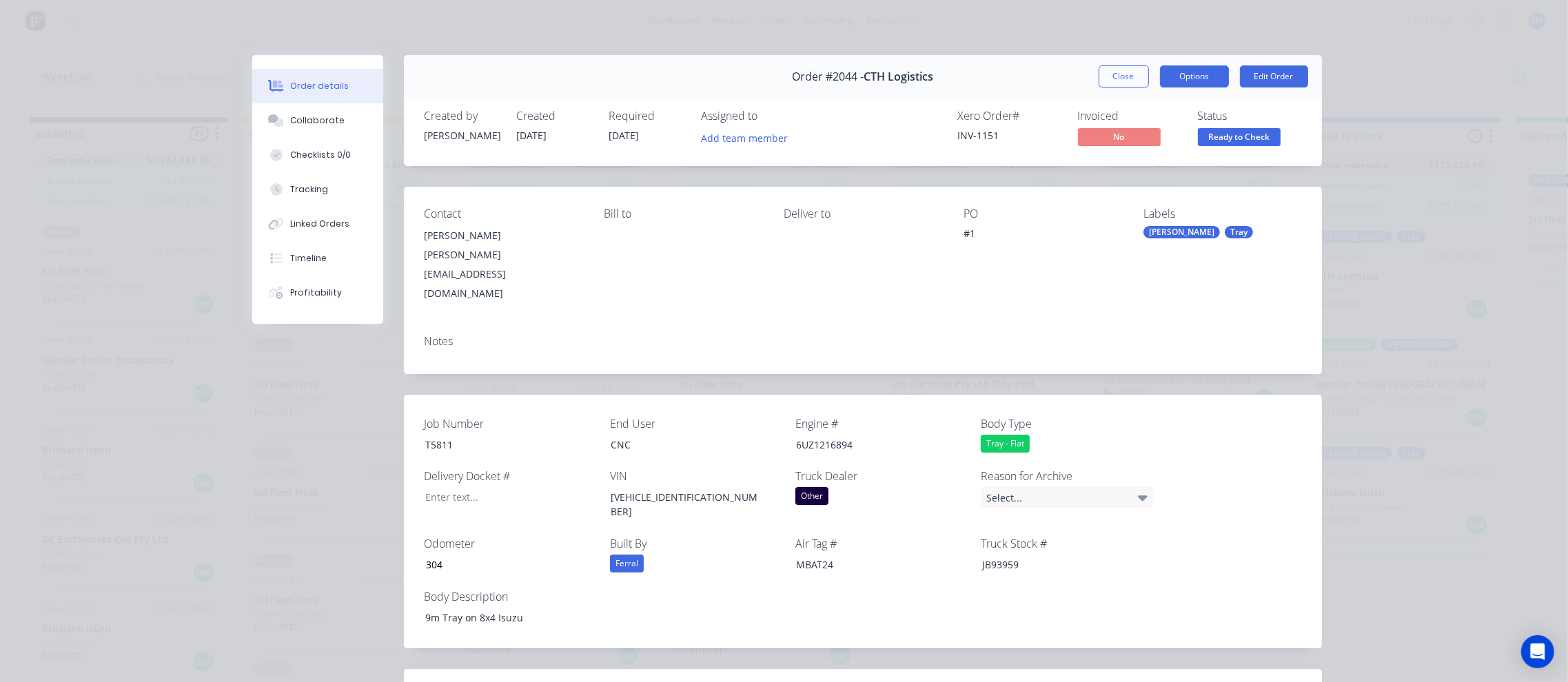
click at [1194, 76] on button "Options" at bounding box center [1195, 76] width 69 height 22
click at [800, 278] on div "Contact [PERSON_NAME] [PERSON_NAME][EMAIL_ADDRESS][DOMAIN_NAME] Bill to Deliver…" at bounding box center [863, 255] width 918 height 137
click at [1439, 206] on div "Order details Collaborate Checklists 0/0 Tracking Linked Orders Timeline Profit…" at bounding box center [784, 341] width 1568 height 682
click at [1115, 70] on button "Close" at bounding box center [1124, 76] width 50 height 22
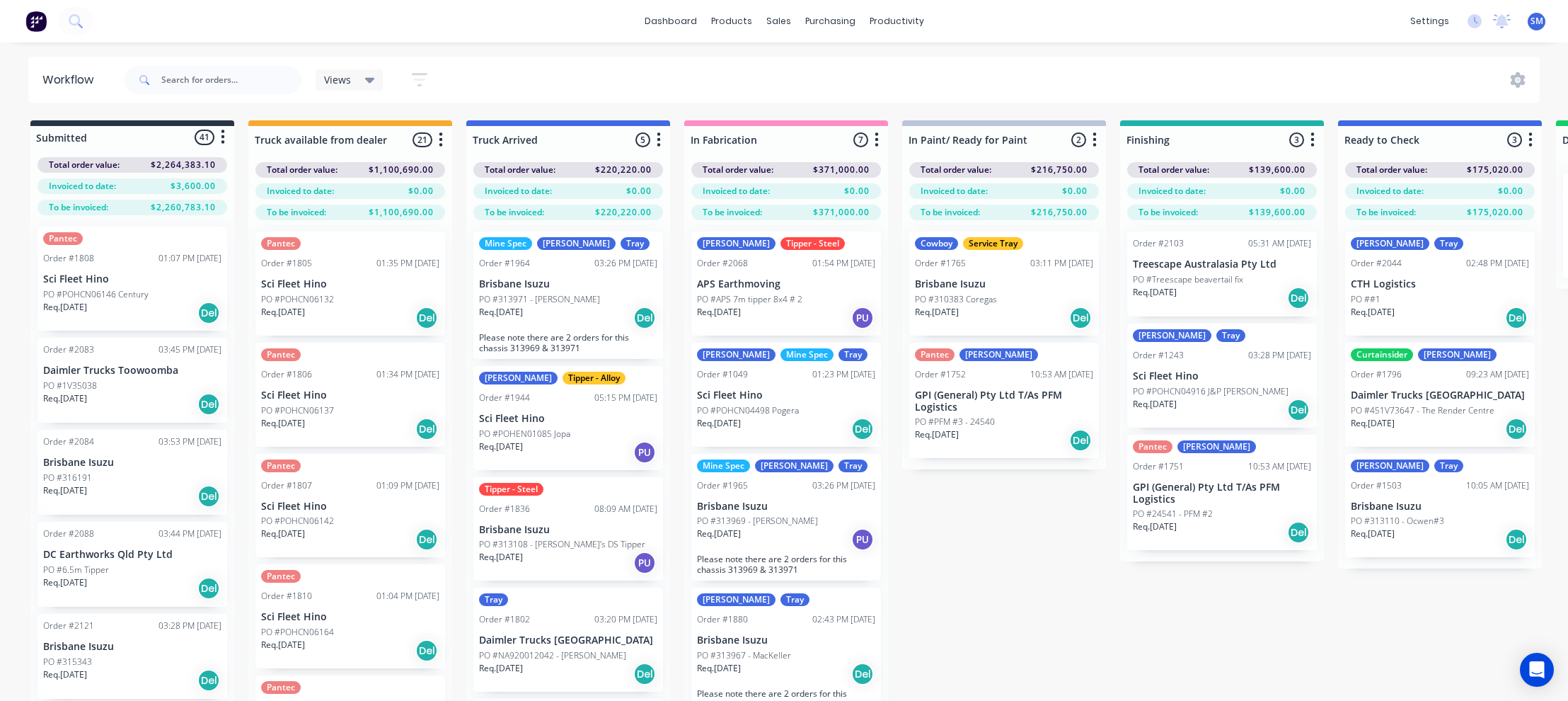
click at [1011, 603] on div "Submitted 41 Status colour #273444 hex #273444 Save Cancel Summaries Total orde…" at bounding box center [1272, 435] width 2565 height 631
click at [956, 589] on div "Submitted 41 Status colour #273444 hex #273444 Save Cancel Summaries Total orde…" at bounding box center [1272, 435] width 2565 height 631
click at [1394, 490] on div "Order #1503" at bounding box center [1376, 486] width 51 height 13
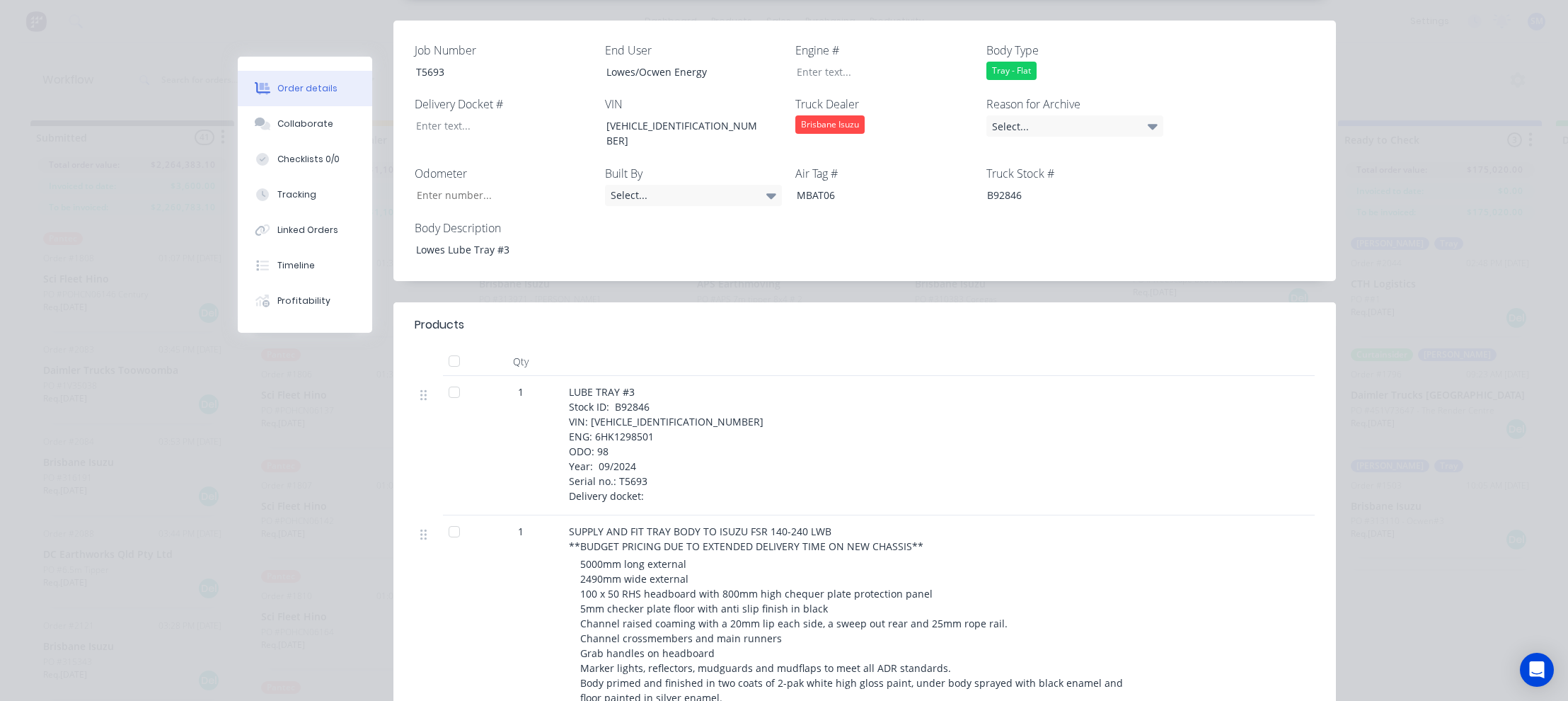
scroll to position [396, 0]
